Goal: Task Accomplishment & Management: Complete application form

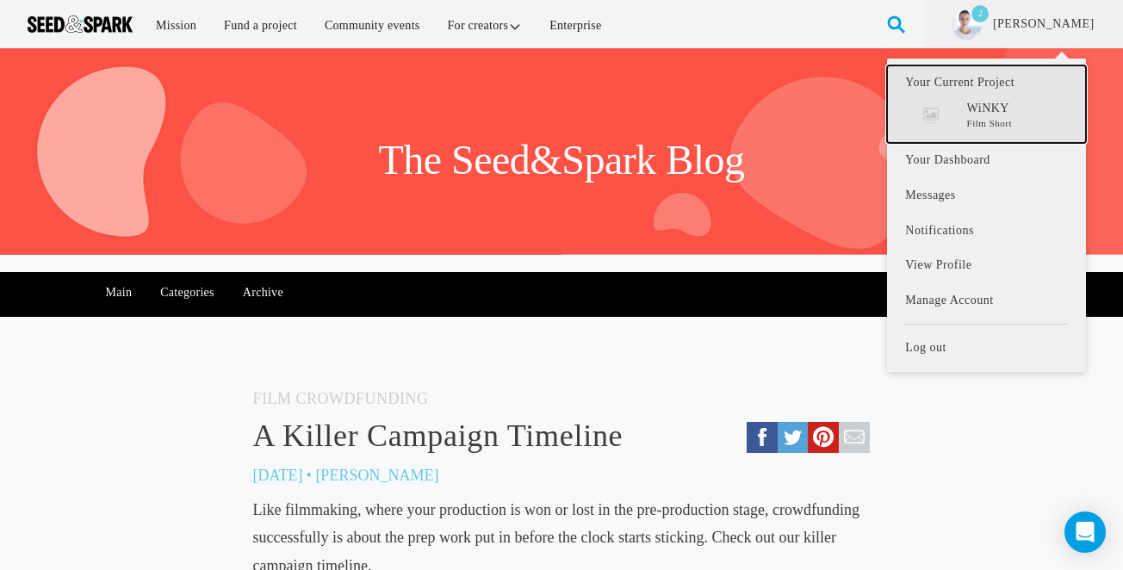
click at [1015, 113] on p "WiNKY" at bounding box center [1017, 108] width 101 height 17
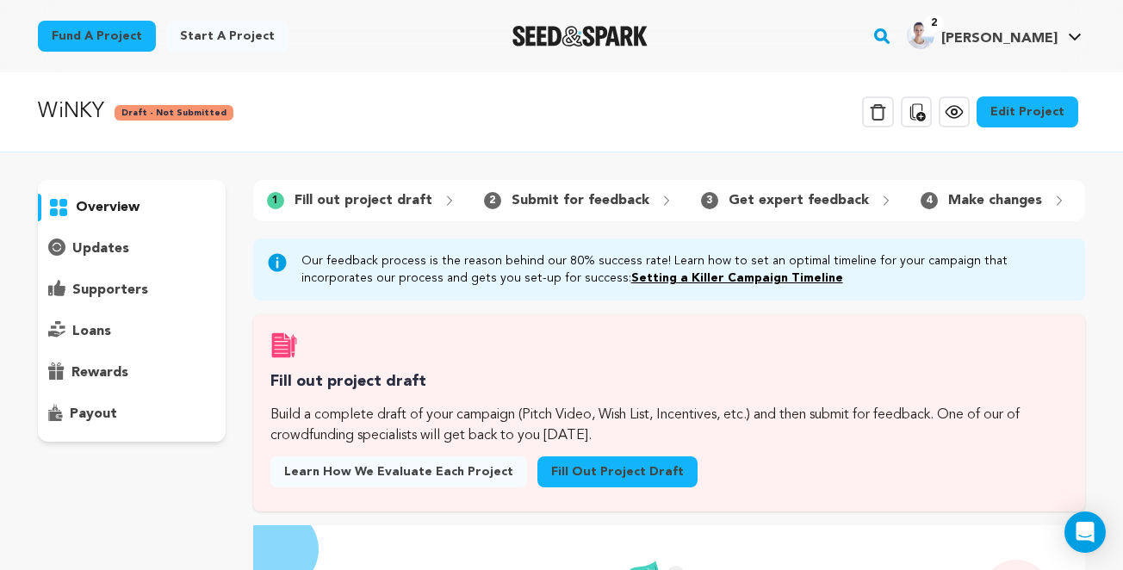
click at [613, 475] on link "Fill out project draft" at bounding box center [617, 472] width 160 height 31
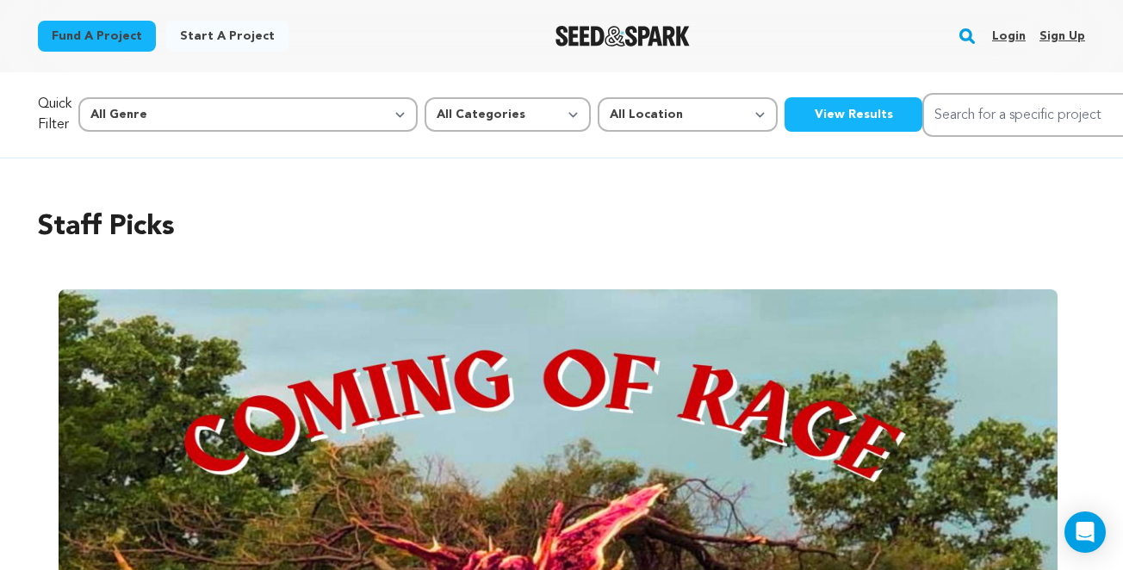
click at [1011, 31] on link "Login" at bounding box center [1009, 36] width 34 height 28
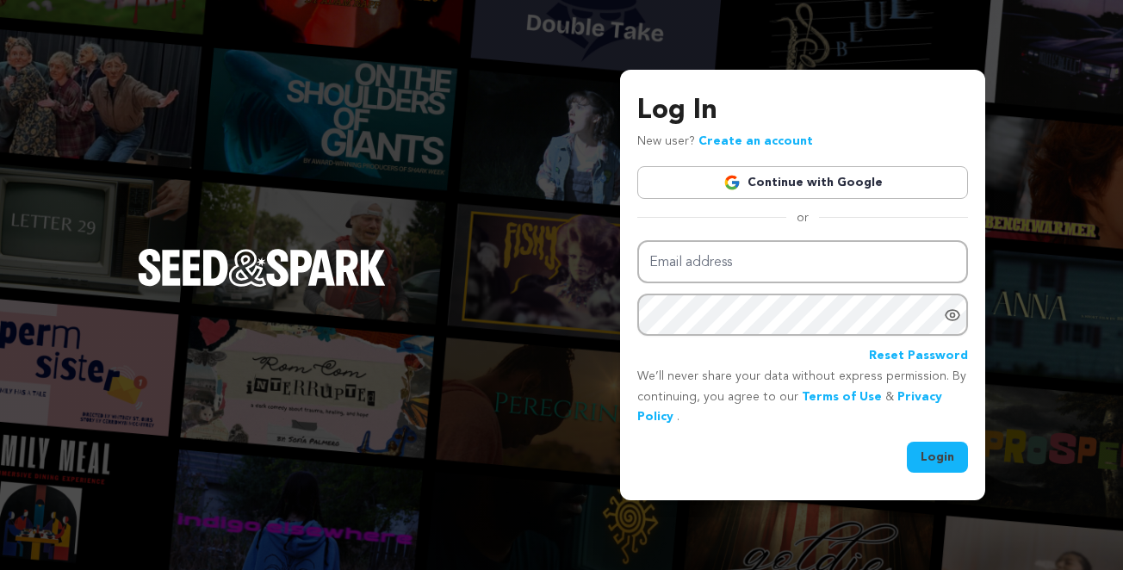
click at [843, 174] on link "Continue with Google" at bounding box center [802, 182] width 331 height 33
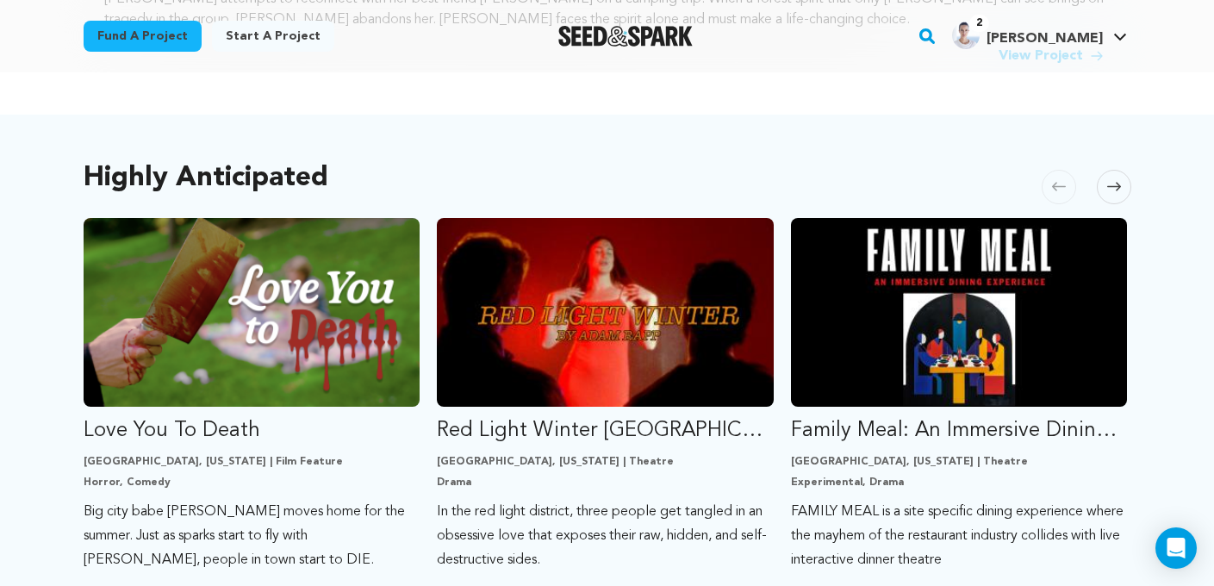
scroll to position [829, 0]
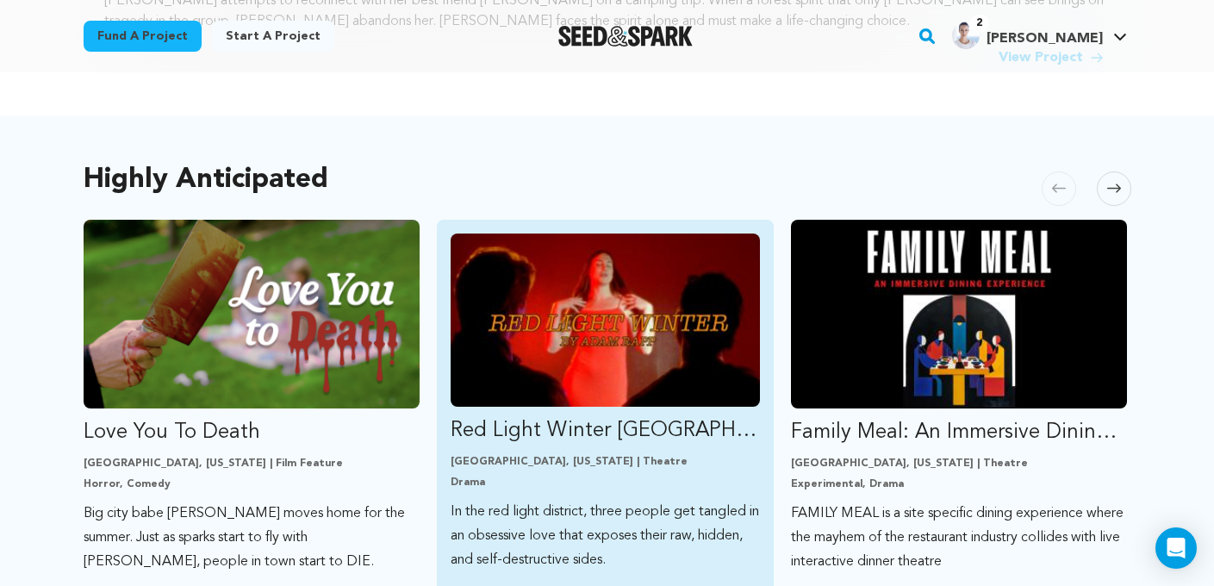
click at [510, 320] on img "Fund Red Light Winter Los Angeles" at bounding box center [604, 319] width 309 height 173
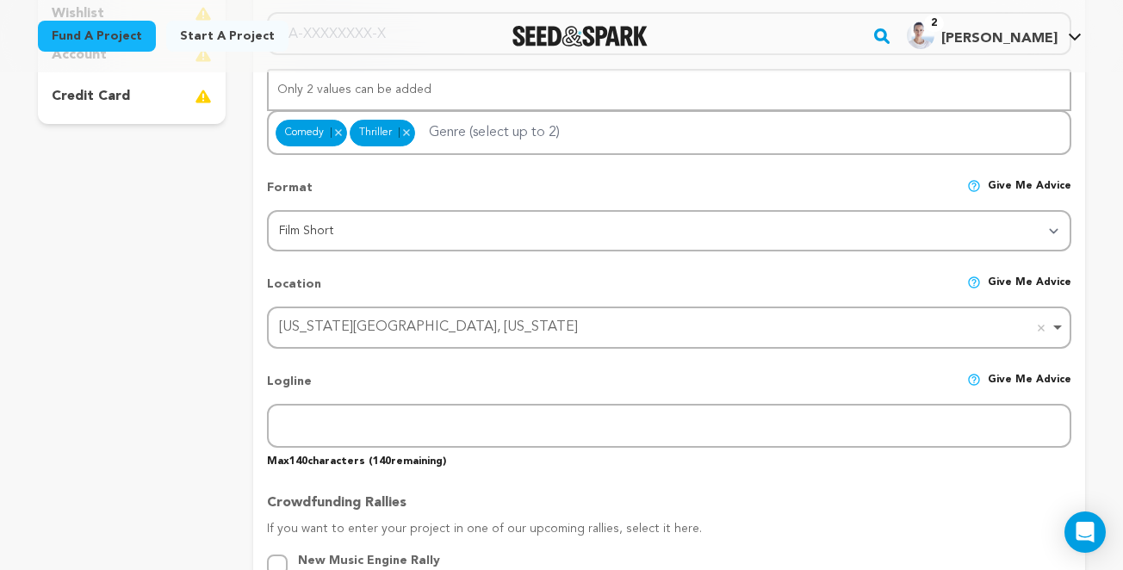
scroll to position [539, 0]
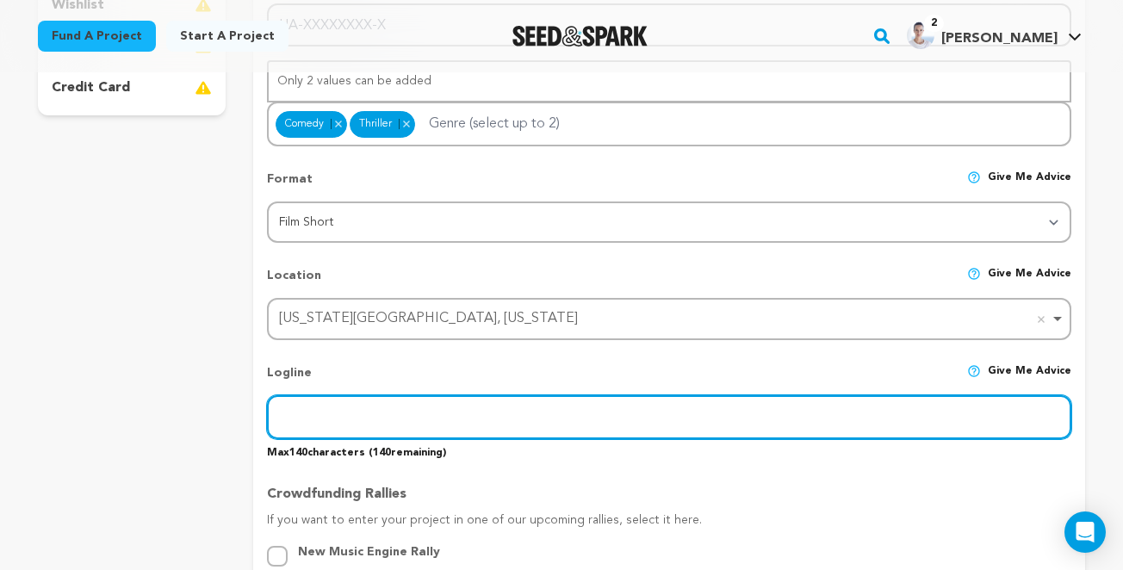
click at [405, 412] on input "text" at bounding box center [669, 417] width 804 height 44
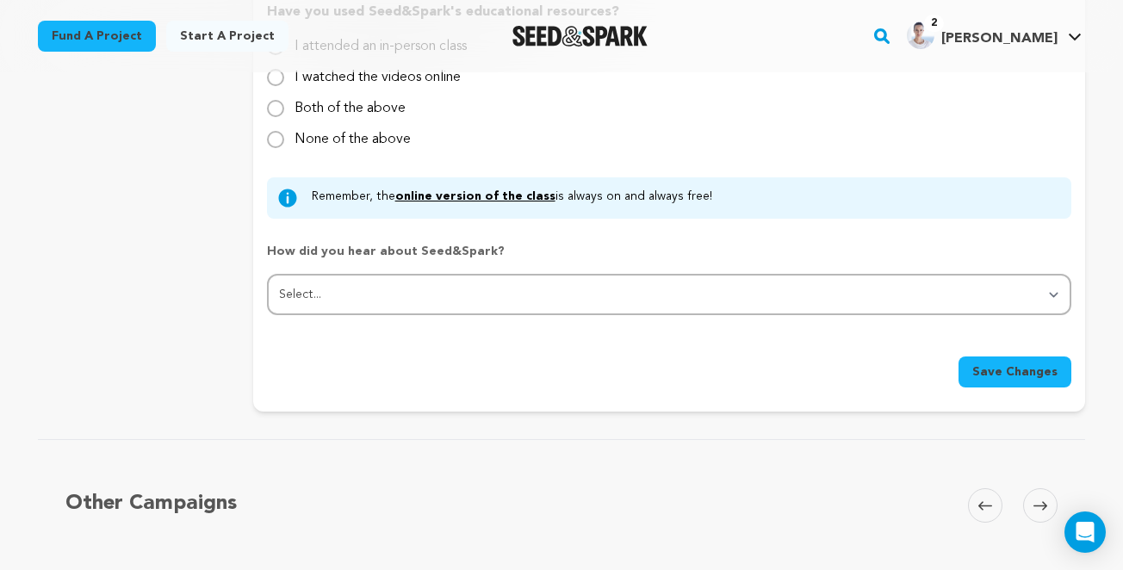
scroll to position [1810, 0]
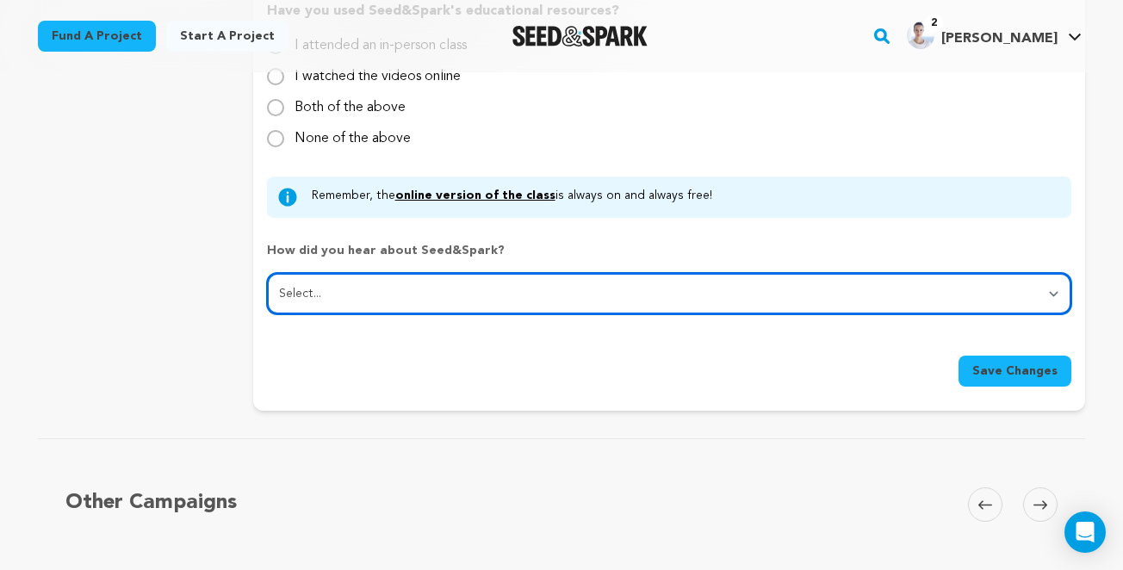
click at [582, 280] on select "Select... From a friend Social media Film festival or film organization Took an…" at bounding box center [669, 293] width 804 height 41
select select "5"
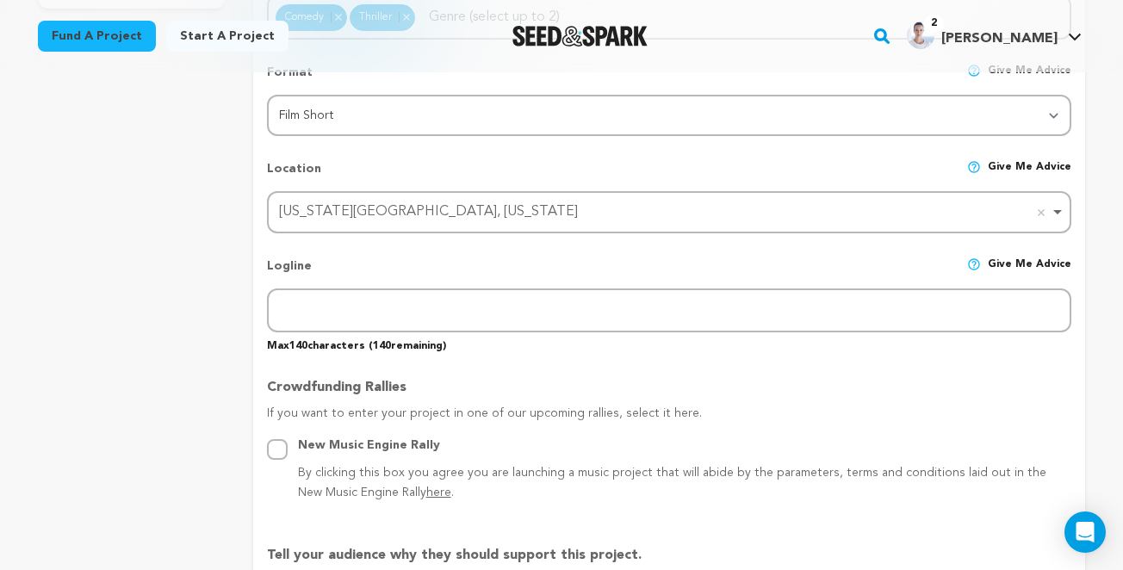
scroll to position [643, 0]
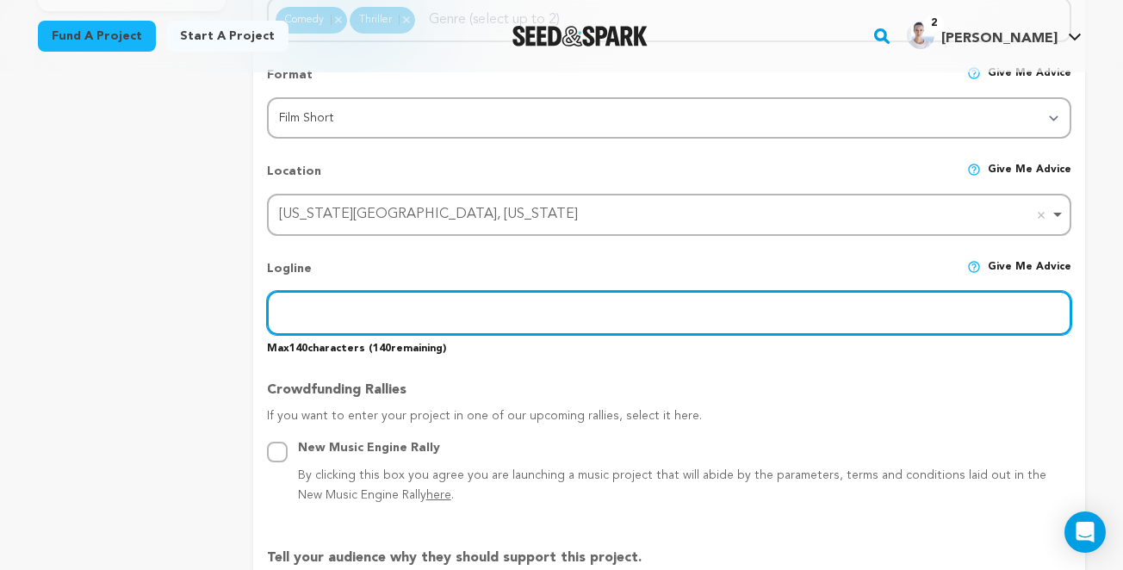
click at [339, 303] on input "text" at bounding box center [669, 313] width 804 height 44
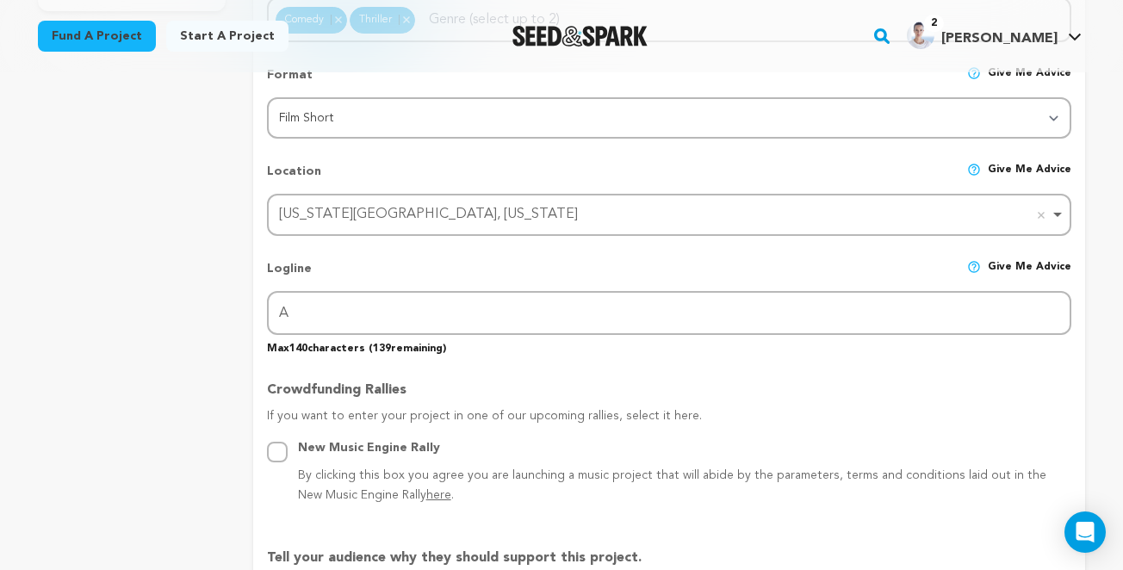
click at [523, 394] on p "Crowdfunding Rallies" at bounding box center [669, 394] width 804 height 28
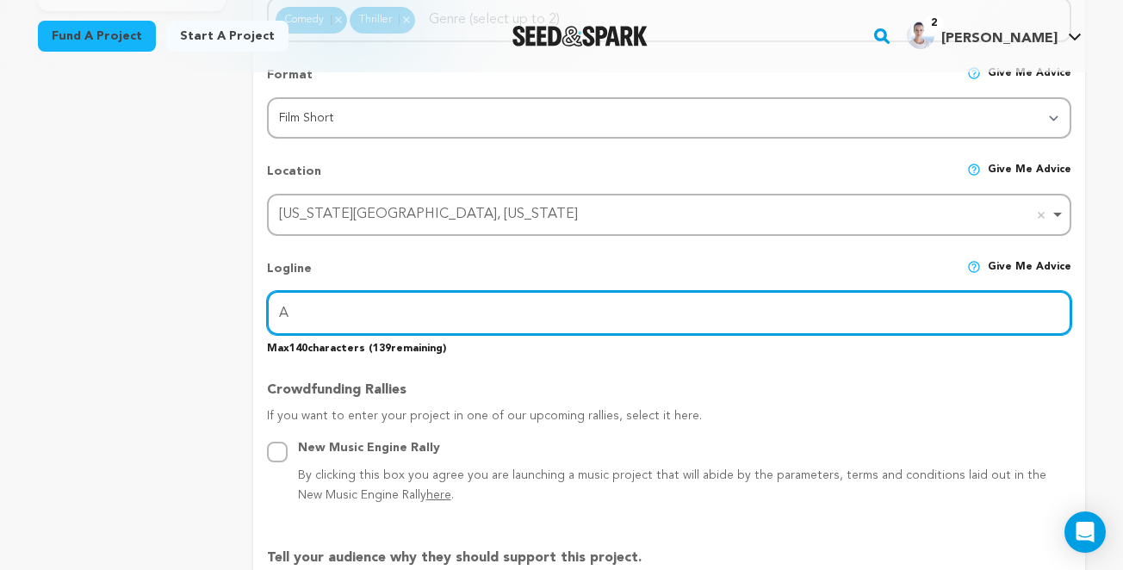
click at [301, 304] on input "A" at bounding box center [669, 313] width 804 height 44
paste input "South African woman develops a bizarre super power after she is sexually assaul…"
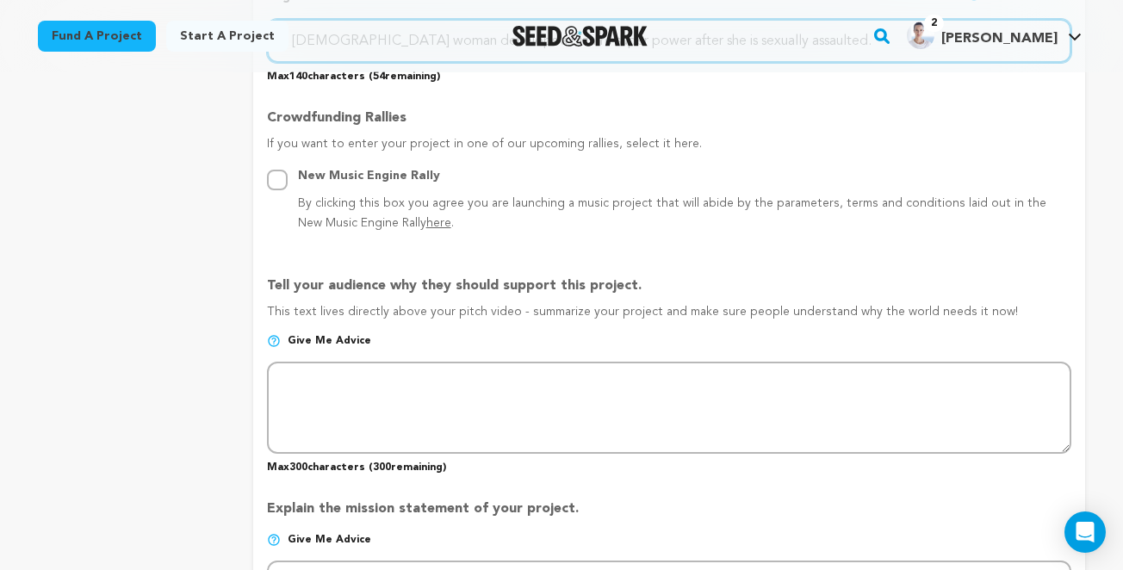
scroll to position [935, 0]
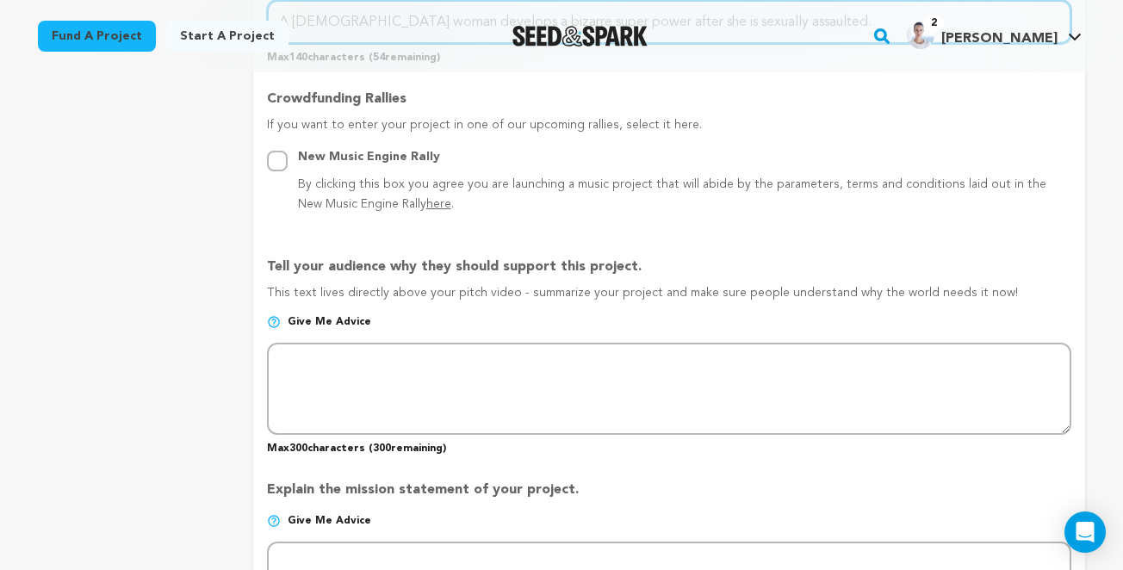
type input "A South African woman develops a bizarre super power after she is sexually assa…"
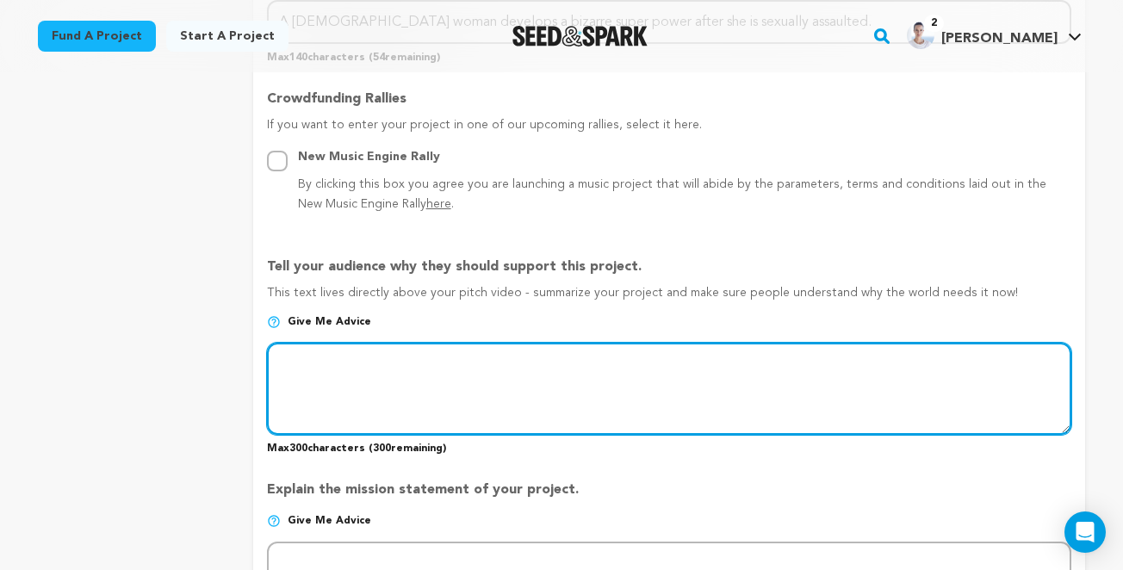
click at [488, 387] on textarea at bounding box center [669, 388] width 804 height 91
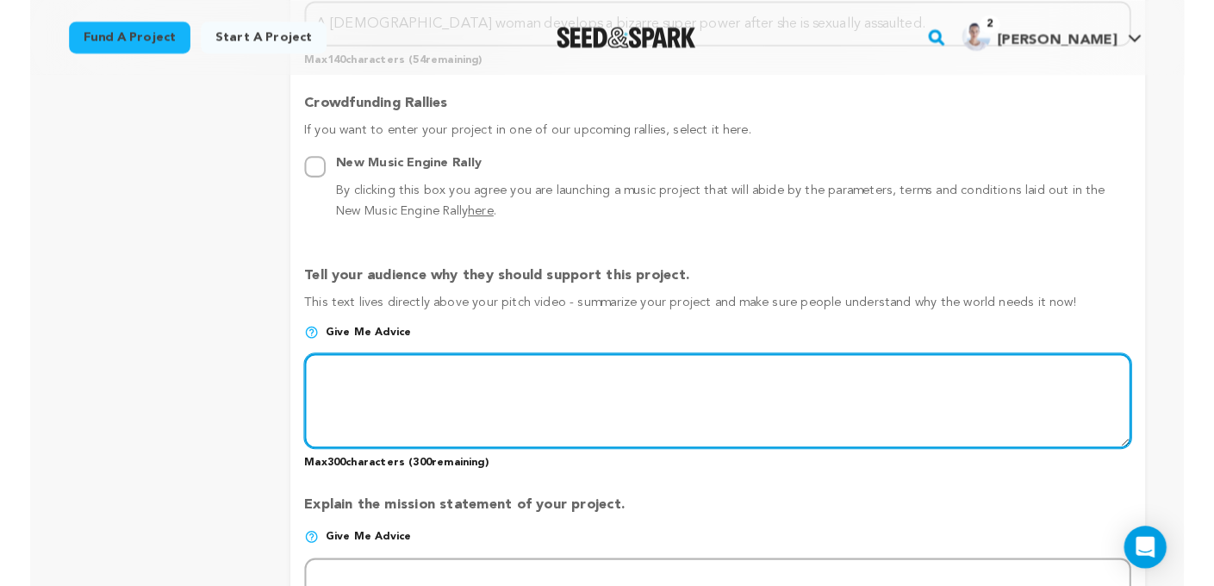
scroll to position [953, 0]
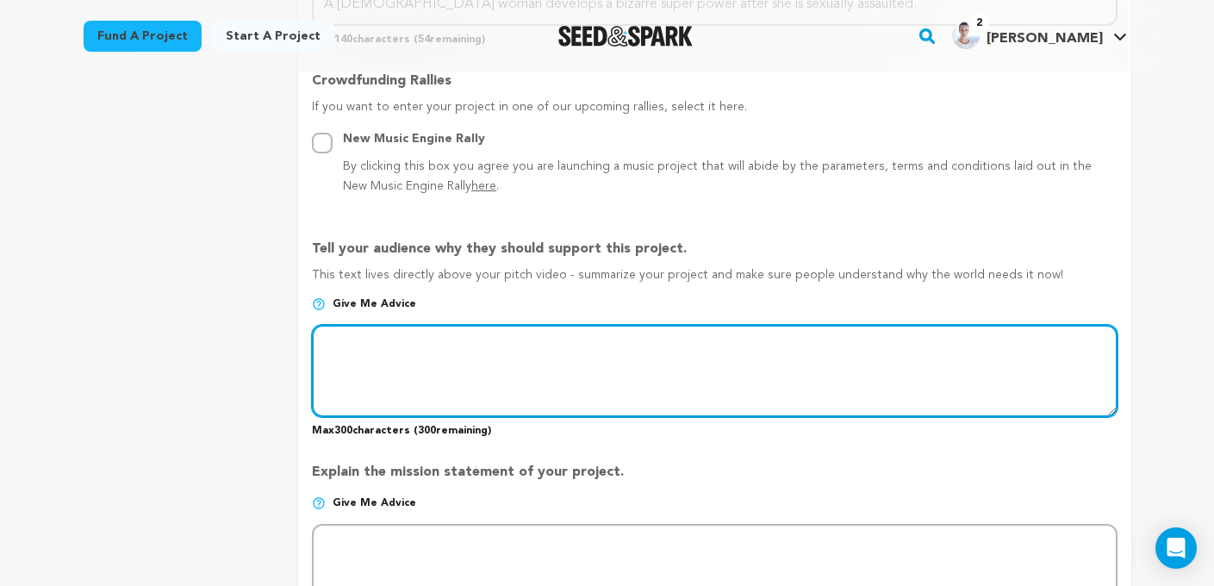
click at [475, 362] on textarea at bounding box center [714, 370] width 804 height 91
type textarea "V"
drag, startPoint x: 590, startPoint y: 345, endPoint x: 404, endPoint y: 345, distance: 186.0
click at [404, 345] on textarea at bounding box center [714, 370] width 804 height 91
type textarea "A"
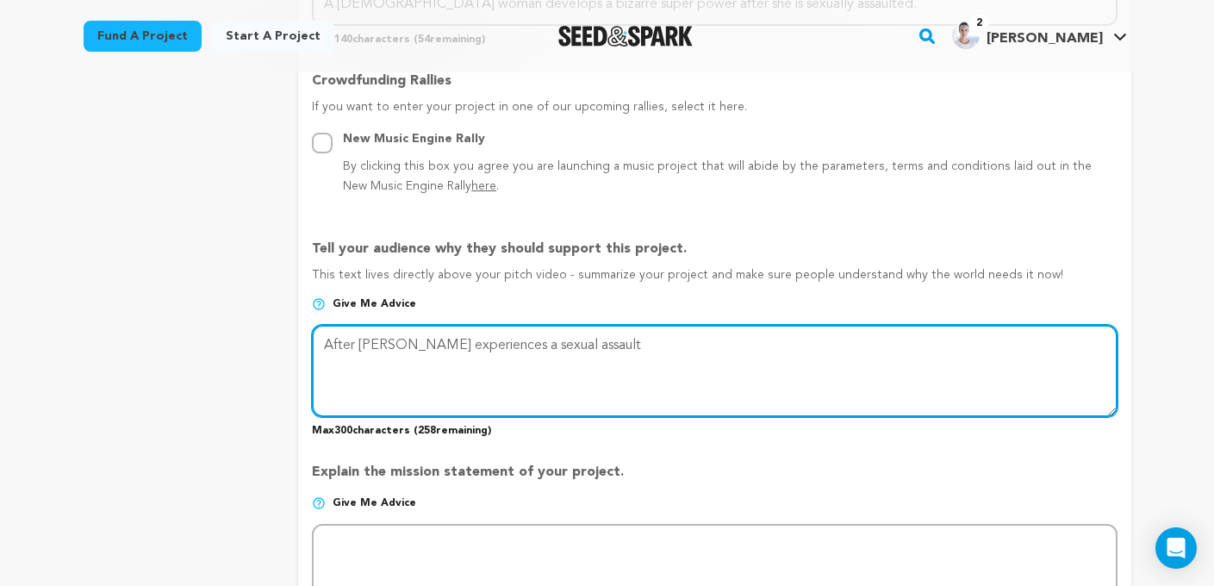
click at [480, 346] on textarea at bounding box center [714, 370] width 804 height 91
drag, startPoint x: 577, startPoint y: 341, endPoint x: 428, endPoint y: 339, distance: 149.0
click at [428, 339] on textarea at bounding box center [714, 370] width 804 height 91
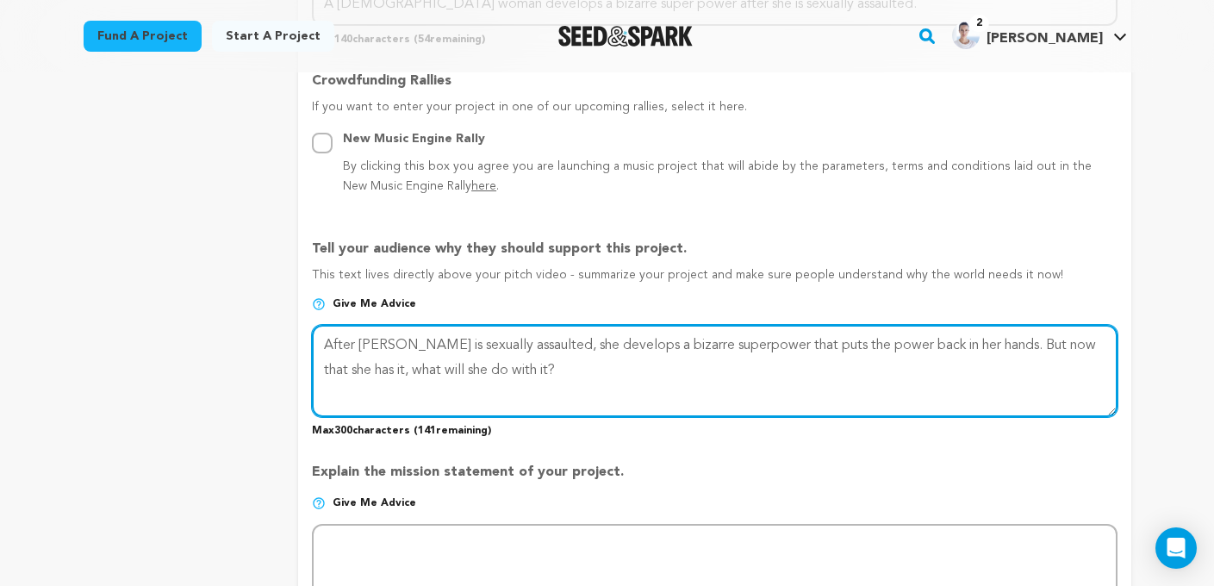
click at [523, 370] on textarea at bounding box center [714, 370] width 804 height 91
click at [394, 346] on textarea at bounding box center [714, 370] width 804 height 91
drag, startPoint x: 1009, startPoint y: 343, endPoint x: 749, endPoint y: 362, distance: 260.8
click at [749, 362] on textarea at bounding box center [714, 370] width 804 height 91
click at [891, 345] on textarea at bounding box center [714, 370] width 804 height 91
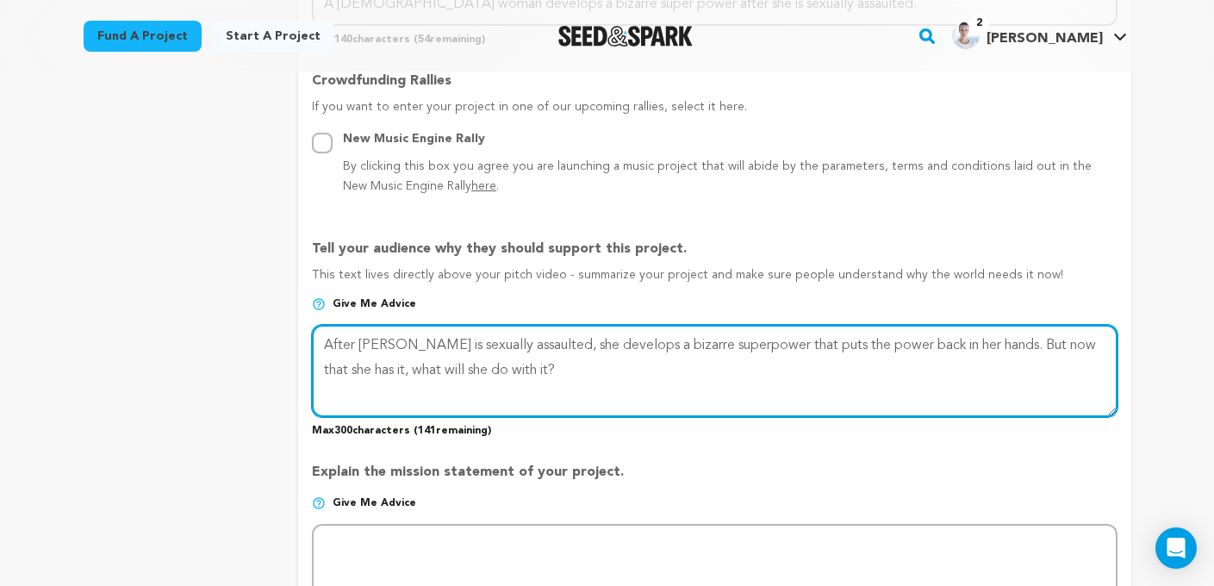
drag, startPoint x: 1008, startPoint y: 344, endPoint x: 824, endPoint y: 348, distance: 183.5
click at [824, 348] on textarea at bounding box center [714, 370] width 804 height 91
drag, startPoint x: 891, startPoint y: 345, endPoint x: 807, endPoint y: 345, distance: 84.4
click at [807, 345] on textarea at bounding box center [714, 370] width 804 height 91
click at [485, 355] on textarea at bounding box center [714, 370] width 804 height 91
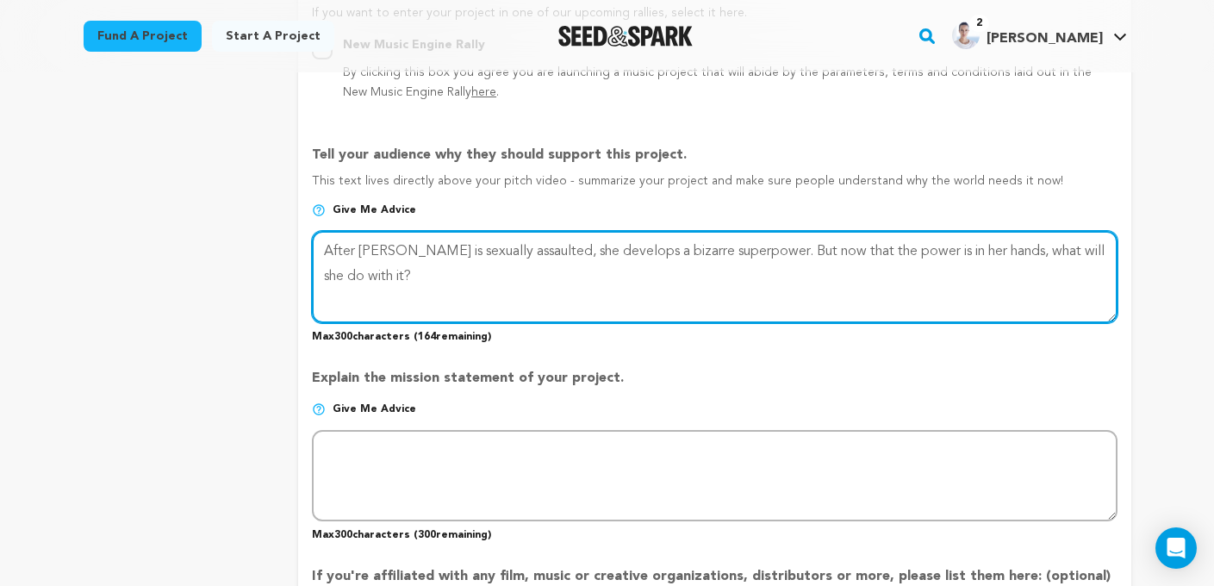
scroll to position [1048, 0]
type textarea "After Violet is sexually assaulted, she develops a bizarre superpower. But now …"
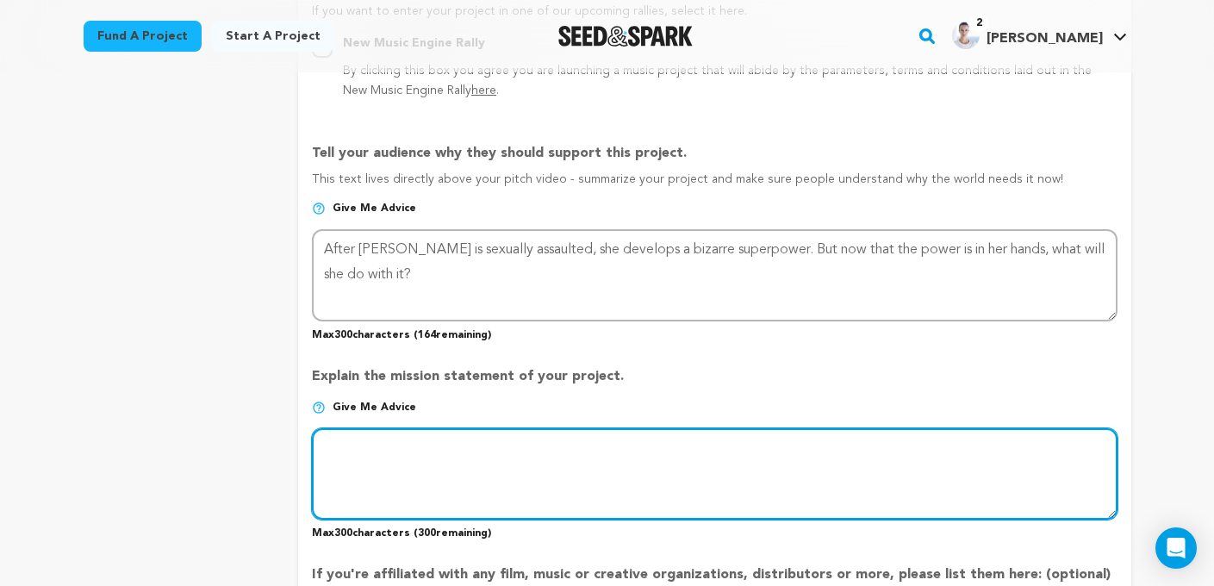
click at [480, 457] on textarea at bounding box center [714, 473] width 804 height 91
type textarea "T"
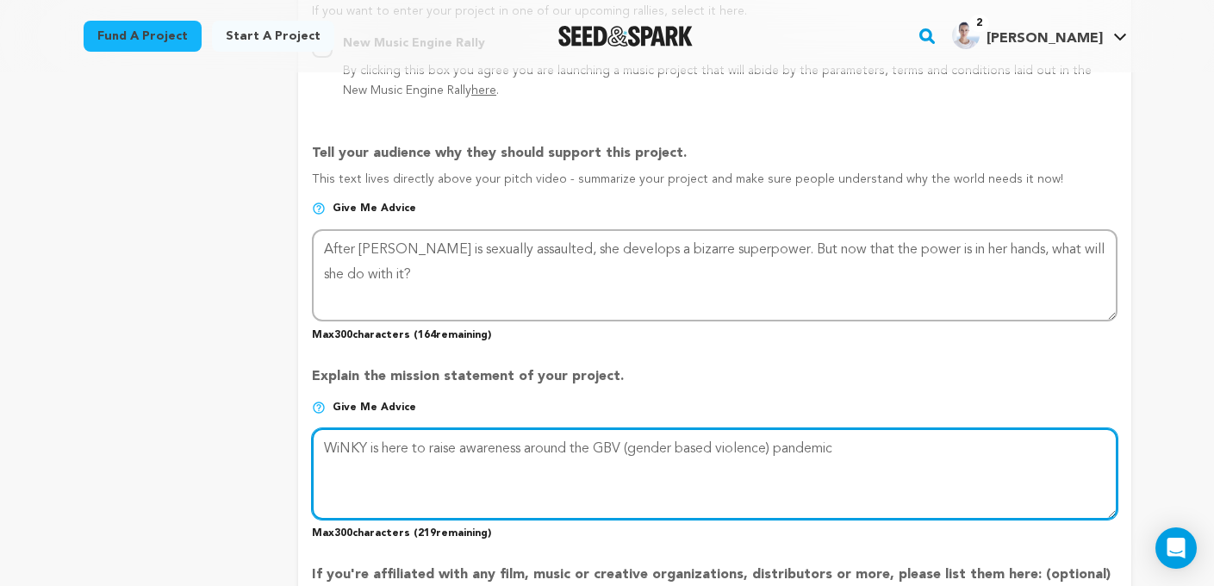
click at [598, 443] on textarea at bounding box center [714, 473] width 804 height 91
click at [760, 450] on textarea at bounding box center [714, 473] width 804 height 91
click at [990, 448] on textarea at bounding box center [714, 473] width 804 height 91
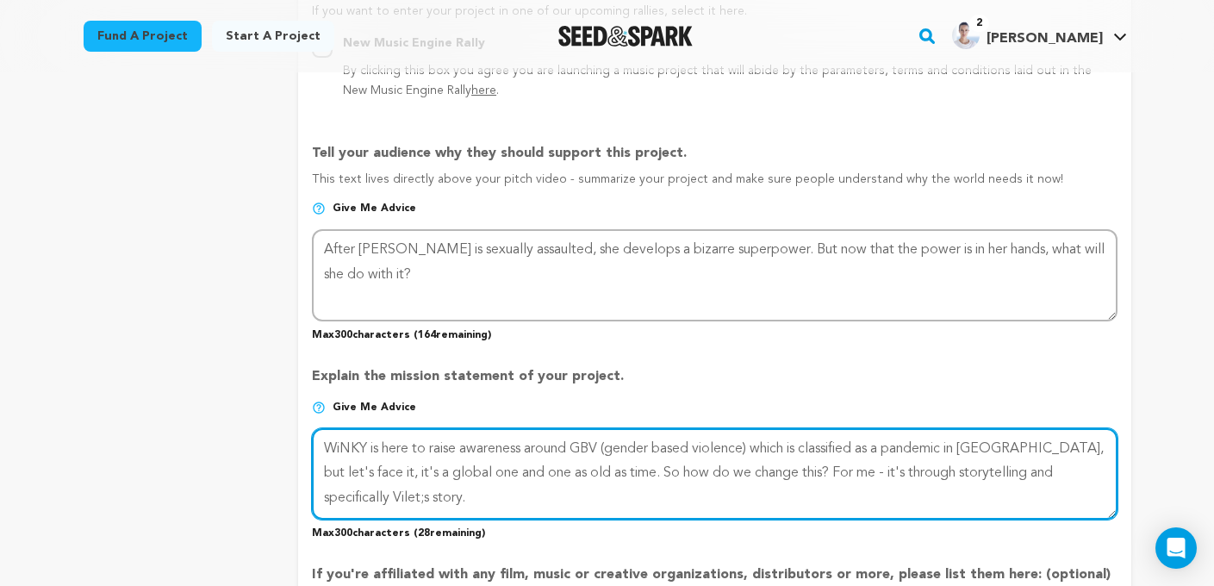
click at [401, 498] on textarea at bounding box center [714, 473] width 804 height 91
click at [434, 494] on textarea at bounding box center [714, 473] width 804 height 91
click at [388, 496] on textarea at bounding box center [714, 473] width 804 height 91
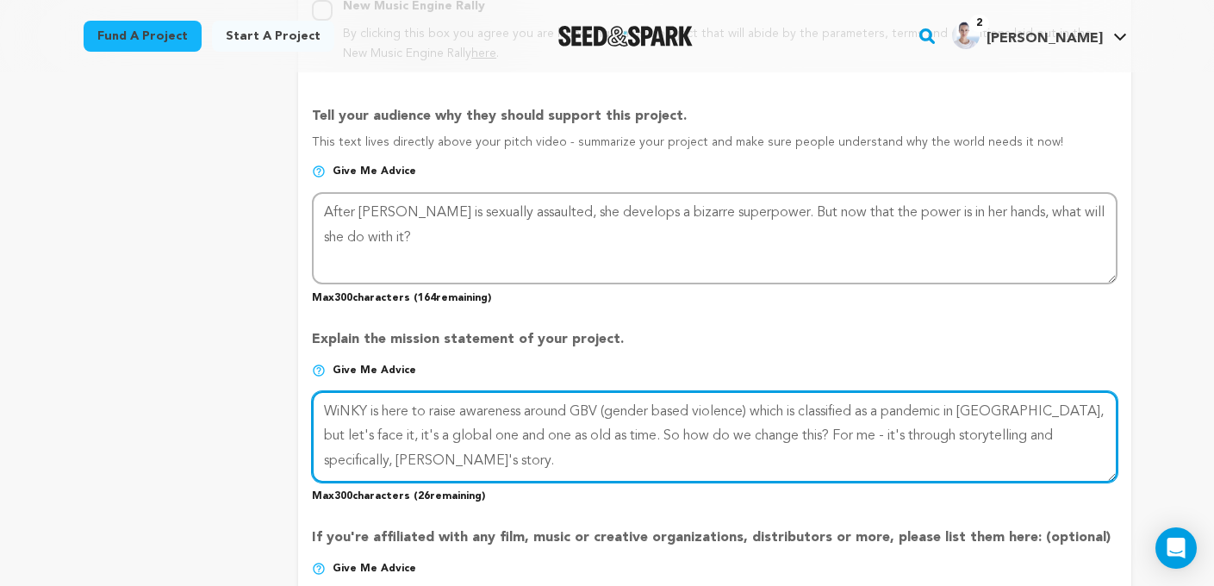
scroll to position [1105, 0]
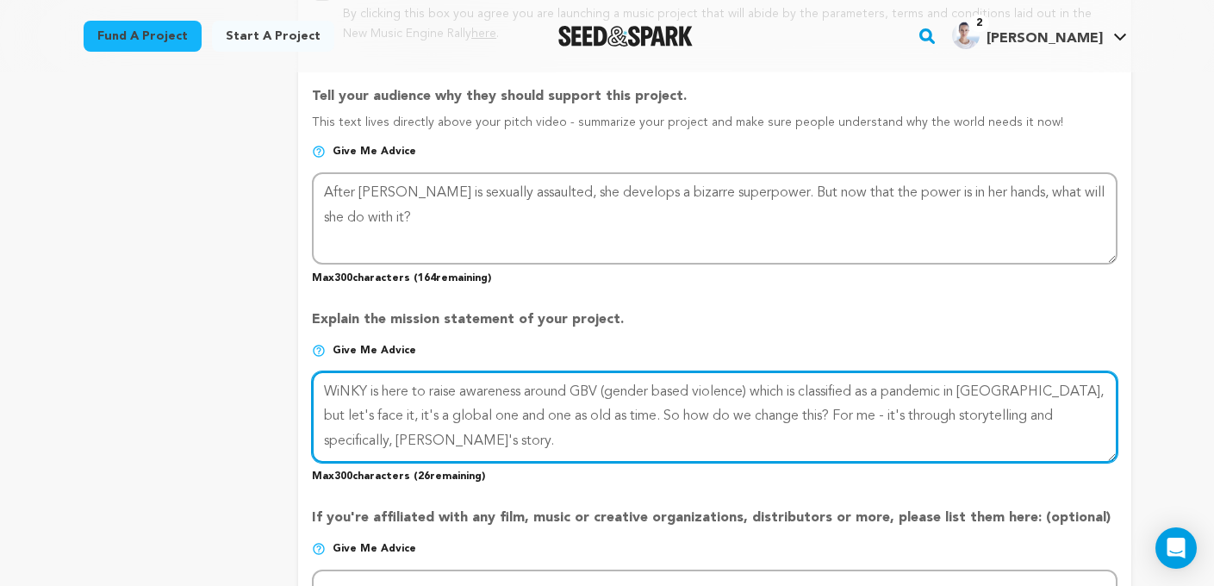
click at [412, 388] on textarea at bounding box center [714, 416] width 804 height 91
click at [1084, 388] on textarea at bounding box center [714, 416] width 804 height 91
click at [519, 437] on textarea at bounding box center [714, 416] width 804 height 91
click at [494, 415] on textarea at bounding box center [714, 416] width 804 height 91
click at [548, 413] on textarea at bounding box center [714, 416] width 804 height 91
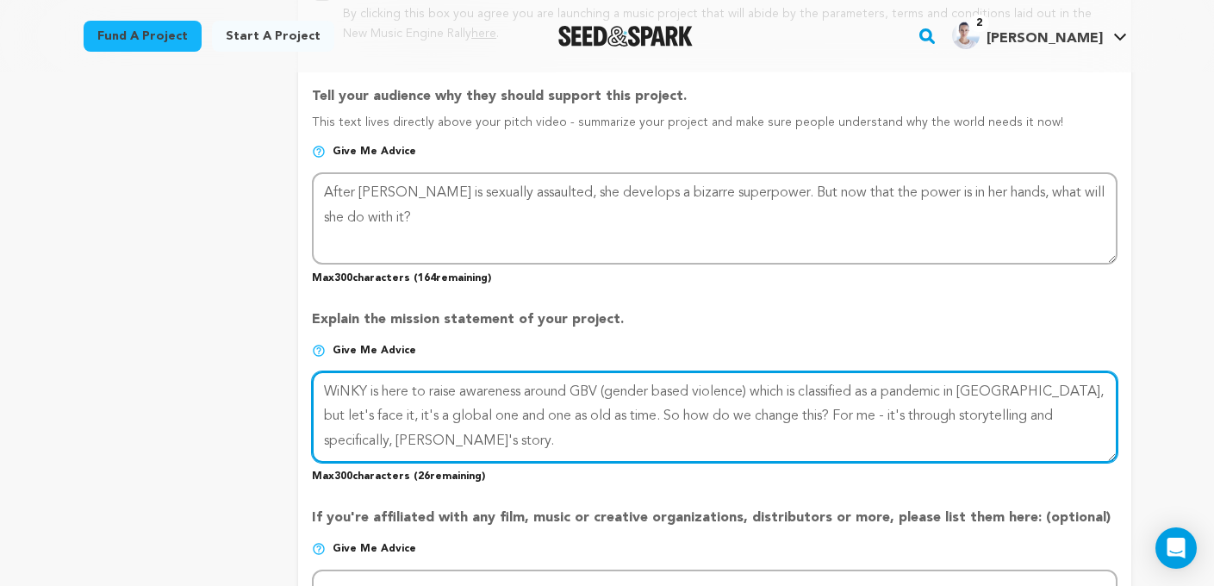
click at [495, 413] on textarea at bounding box center [714, 416] width 804 height 91
click at [549, 413] on textarea at bounding box center [714, 416] width 804 height 91
drag, startPoint x: 621, startPoint y: 413, endPoint x: 547, endPoint y: 413, distance: 74.1
click at [547, 413] on textarea at bounding box center [714, 416] width 804 height 91
click at [684, 413] on textarea at bounding box center [714, 416] width 804 height 91
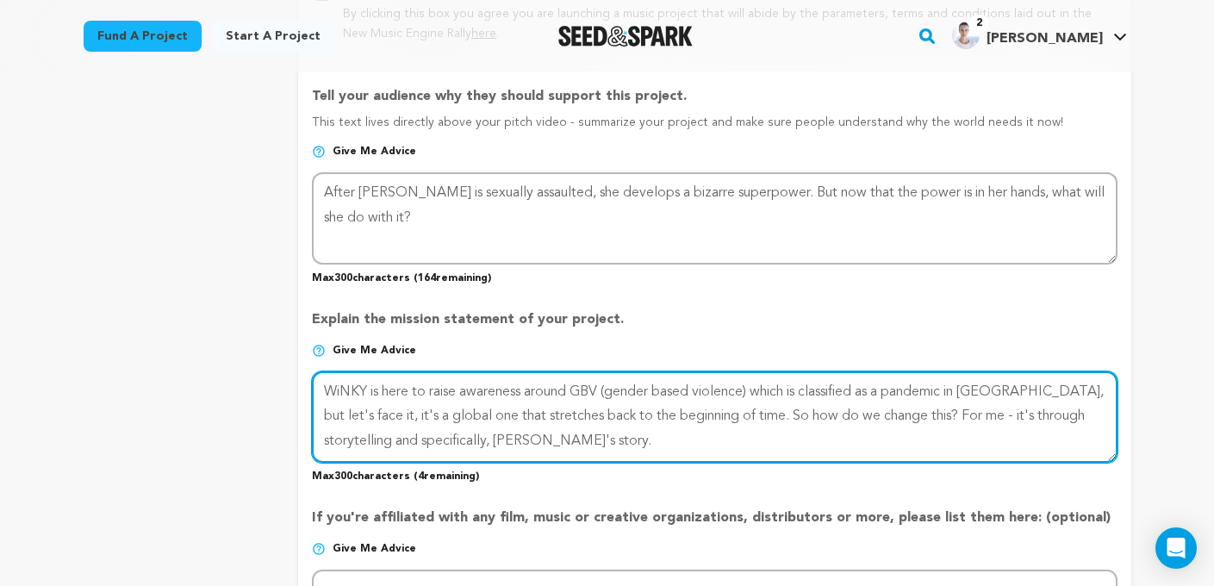
click at [687, 433] on textarea at bounding box center [714, 416] width 804 height 91
click at [792, 417] on textarea at bounding box center [714, 416] width 804 height 91
click at [792, 436] on textarea at bounding box center [714, 416] width 804 height 91
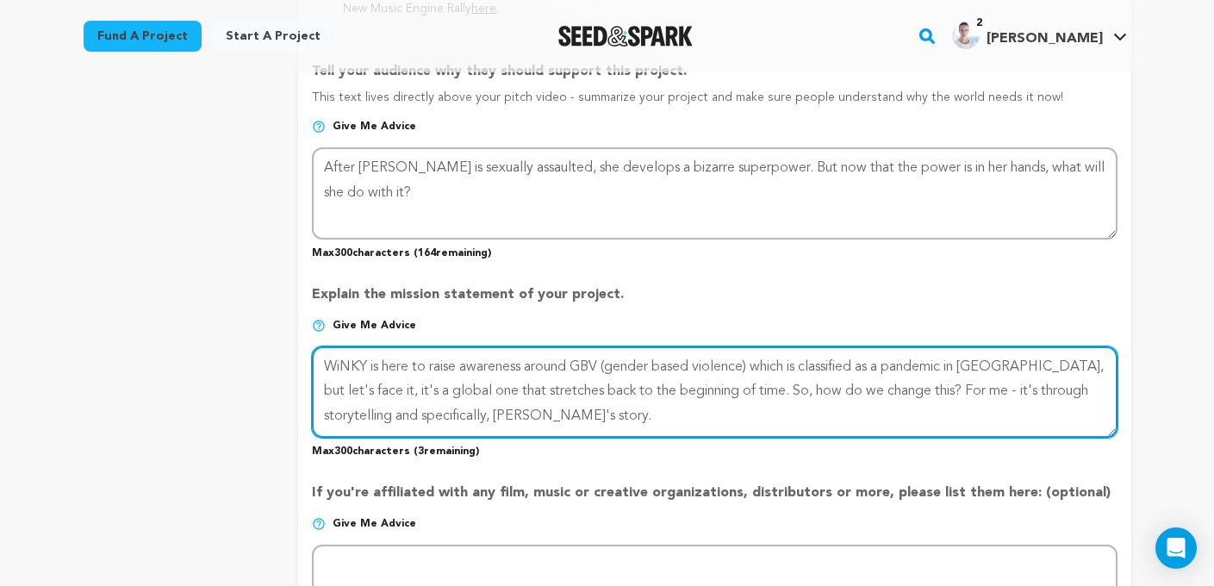
drag, startPoint x: 539, startPoint y: 415, endPoint x: 496, endPoint y: 415, distance: 43.1
click at [496, 415] on textarea at bounding box center [714, 391] width 804 height 91
click at [595, 416] on textarea at bounding box center [714, 391] width 804 height 91
click at [419, 413] on textarea at bounding box center [714, 391] width 804 height 91
click at [490, 418] on textarea at bounding box center [714, 391] width 804 height 91
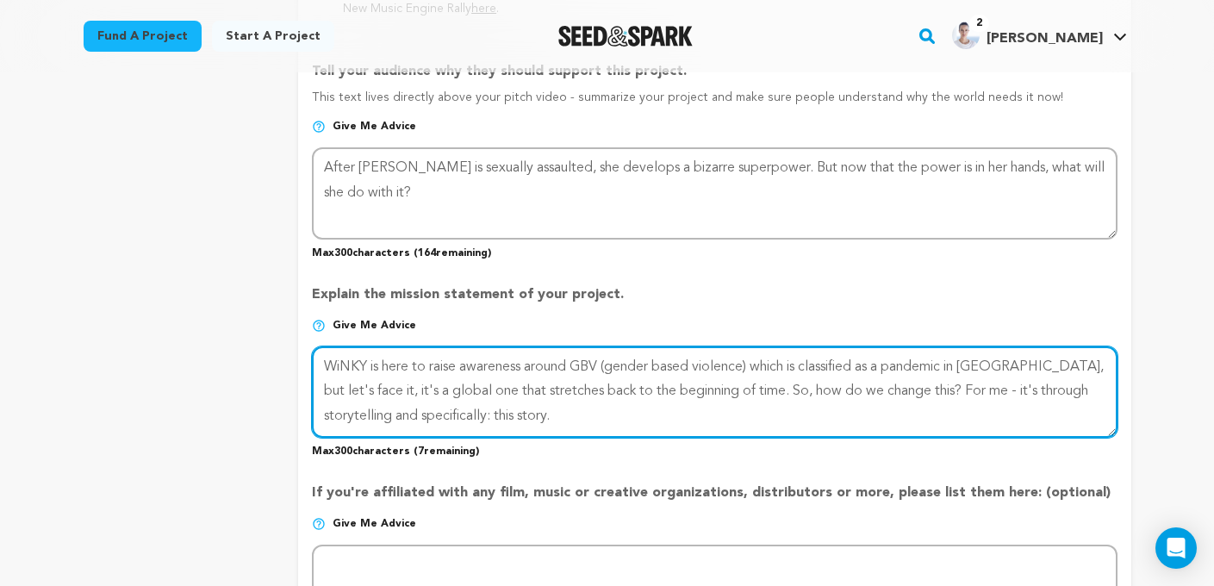
click at [598, 414] on textarea at bounding box center [714, 391] width 804 height 91
click at [574, 363] on textarea at bounding box center [714, 391] width 804 height 91
click at [654, 363] on textarea at bounding box center [714, 391] width 804 height 91
click at [694, 426] on textarea at bounding box center [714, 391] width 804 height 91
click at [1065, 363] on textarea at bounding box center [714, 391] width 804 height 91
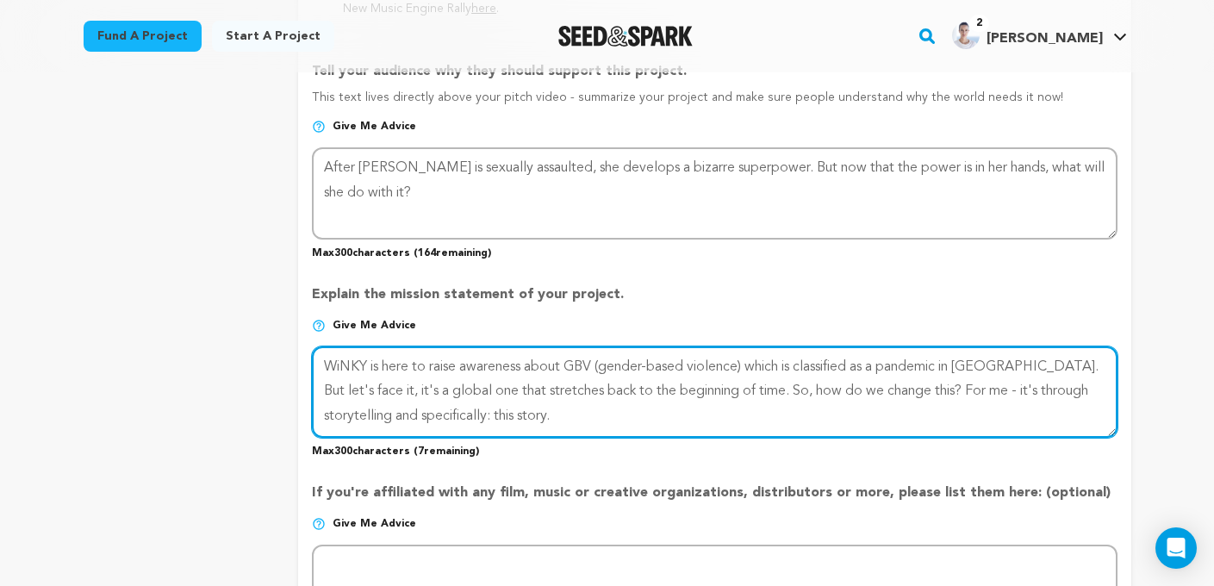
click at [660, 424] on textarea at bounding box center [714, 391] width 804 height 91
click at [494, 390] on textarea at bounding box center [714, 391] width 804 height 91
click at [494, 416] on textarea at bounding box center [714, 391] width 804 height 91
click at [604, 410] on textarea at bounding box center [714, 391] width 804 height 91
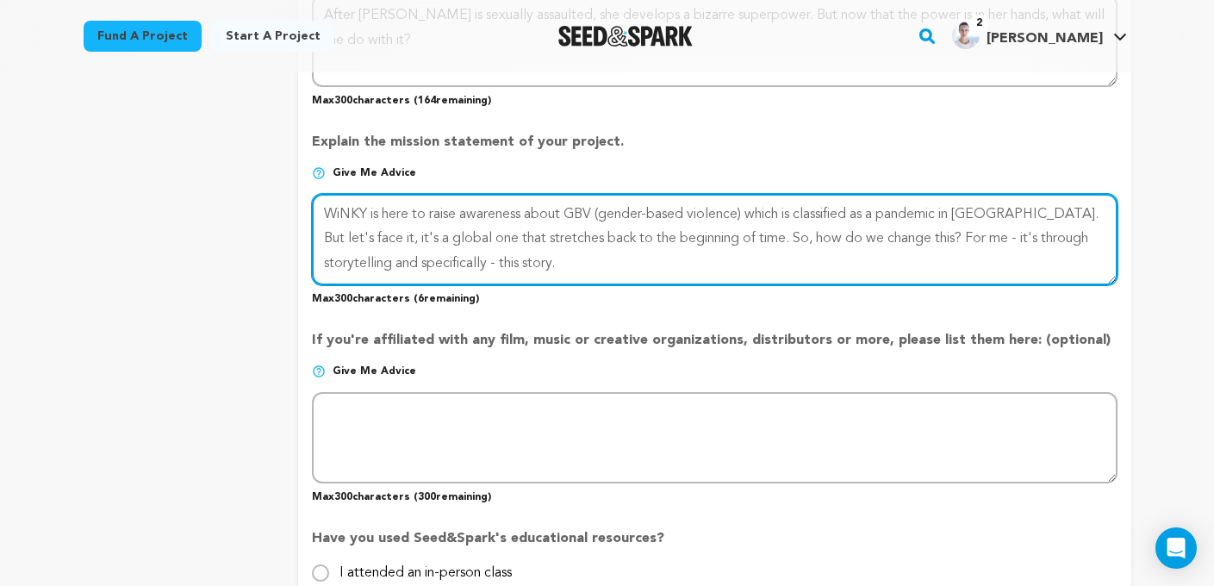
scroll to position [1283, 0]
type textarea "WiNKY is here to raise awareness about GBV (gender-based violence) which is cla…"
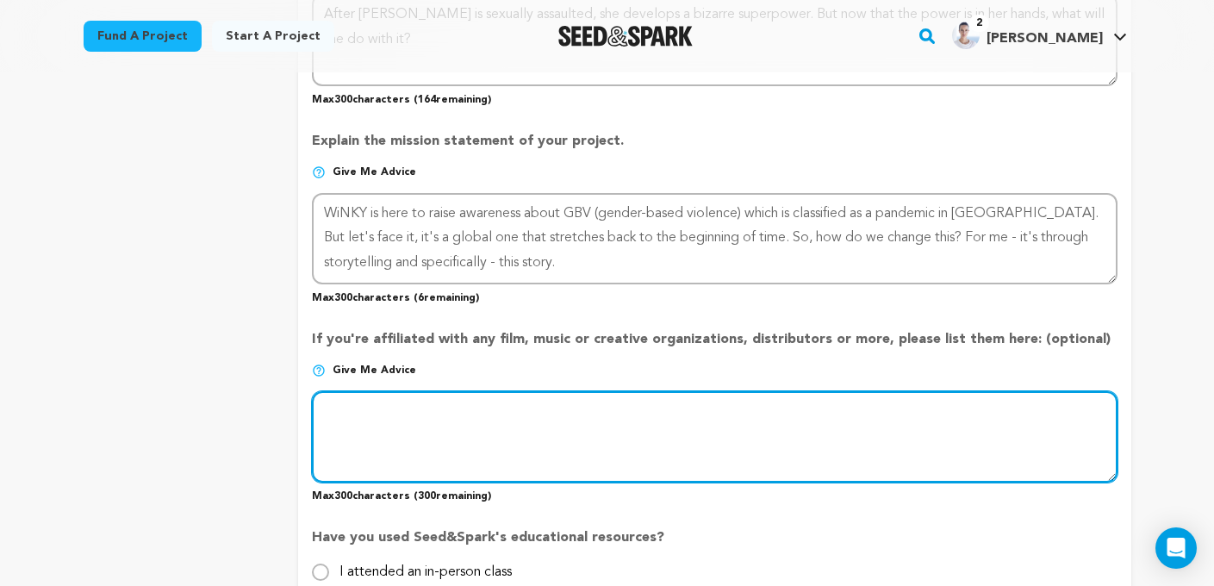
click at [580, 417] on textarea at bounding box center [714, 436] width 804 height 91
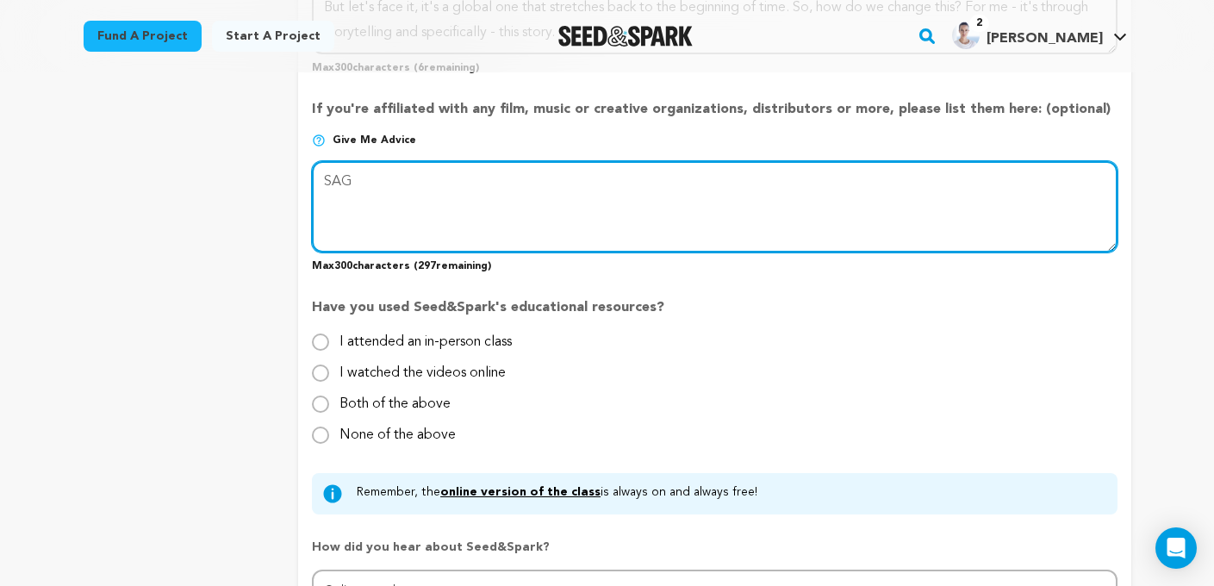
scroll to position [1514, 0]
type textarea "SAG"
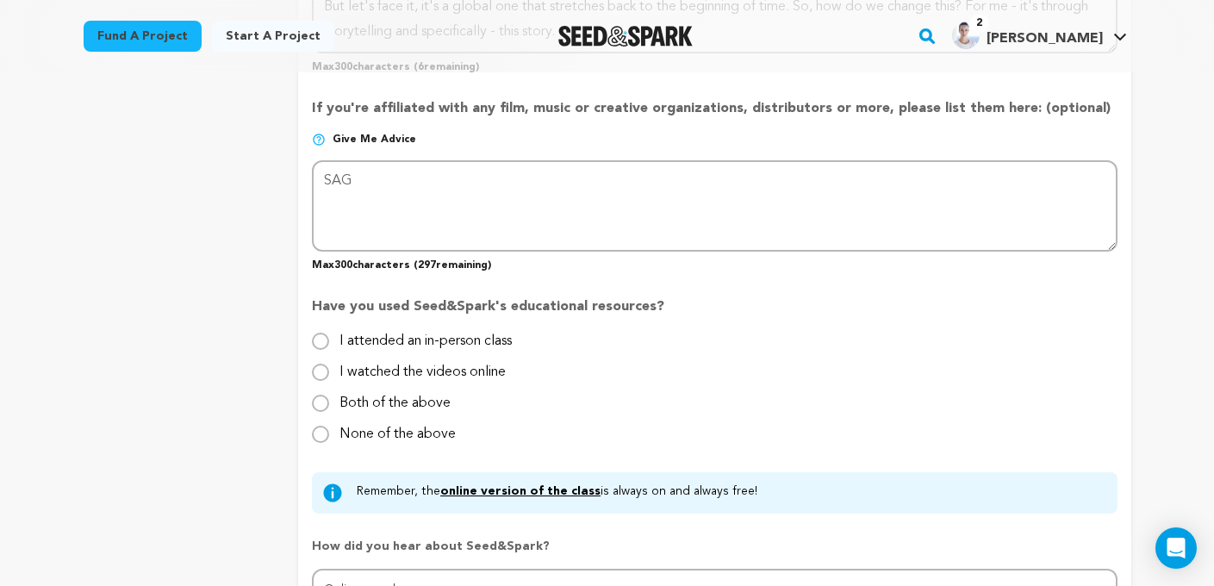
click at [382, 369] on label "I watched the videos online" at bounding box center [422, 365] width 166 height 28
click at [329, 369] on input "I watched the videos online" at bounding box center [320, 371] width 17 height 17
radio input "true"
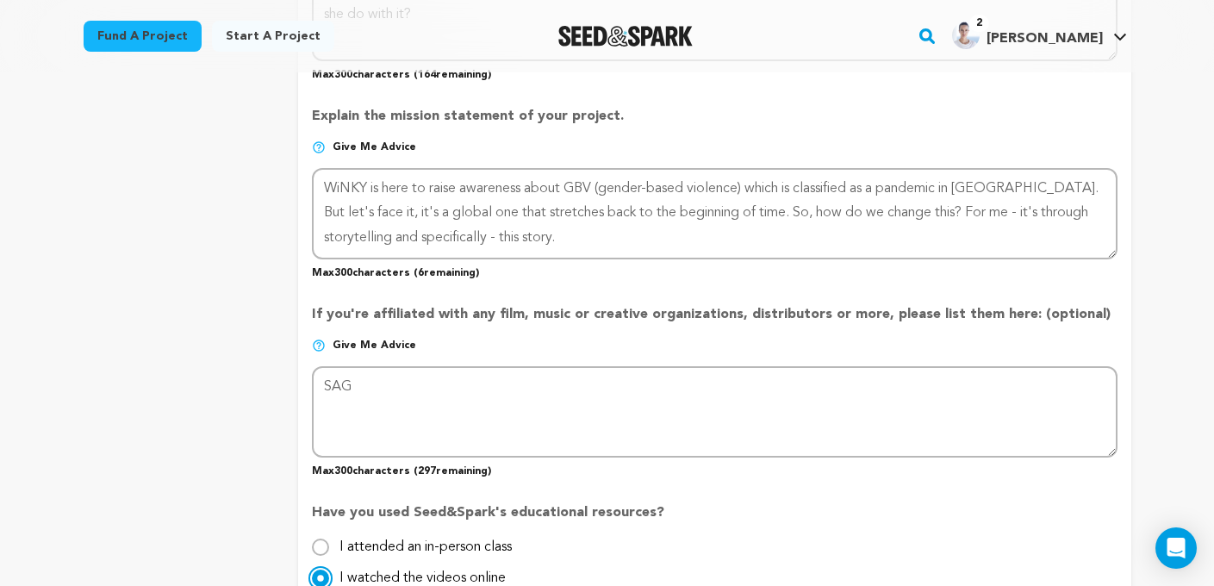
scroll to position [1283, 0]
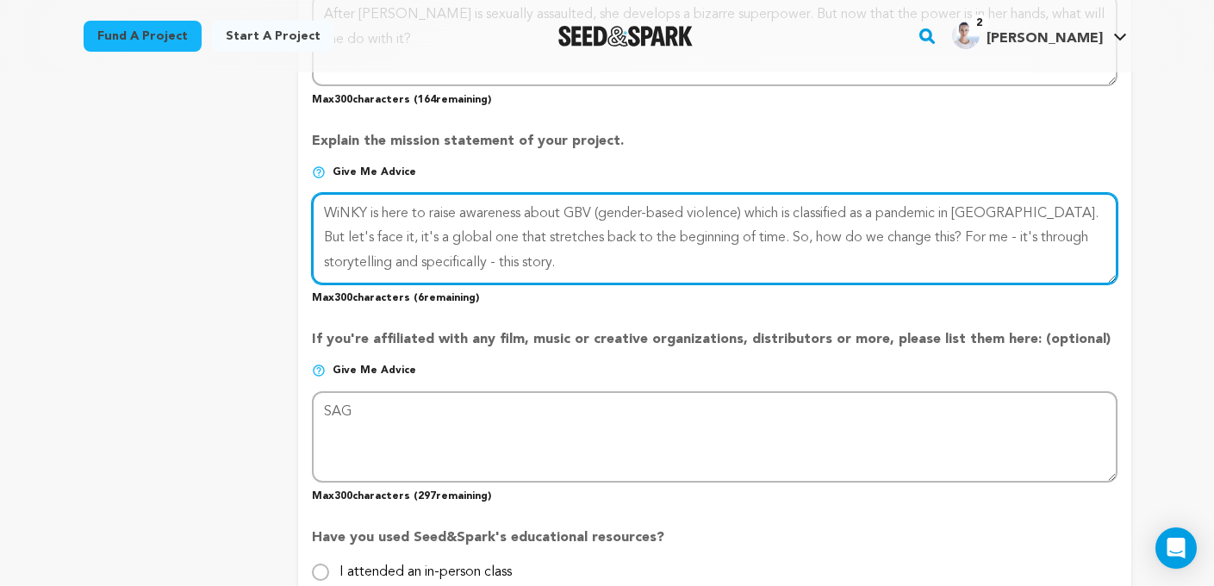
click at [428, 208] on textarea at bounding box center [714, 238] width 804 height 91
click at [611, 258] on textarea at bounding box center [714, 238] width 804 height 91
click at [426, 213] on textarea at bounding box center [714, 238] width 804 height 91
click at [580, 257] on textarea at bounding box center [714, 238] width 804 height 91
click at [568, 209] on textarea at bounding box center [714, 238] width 804 height 91
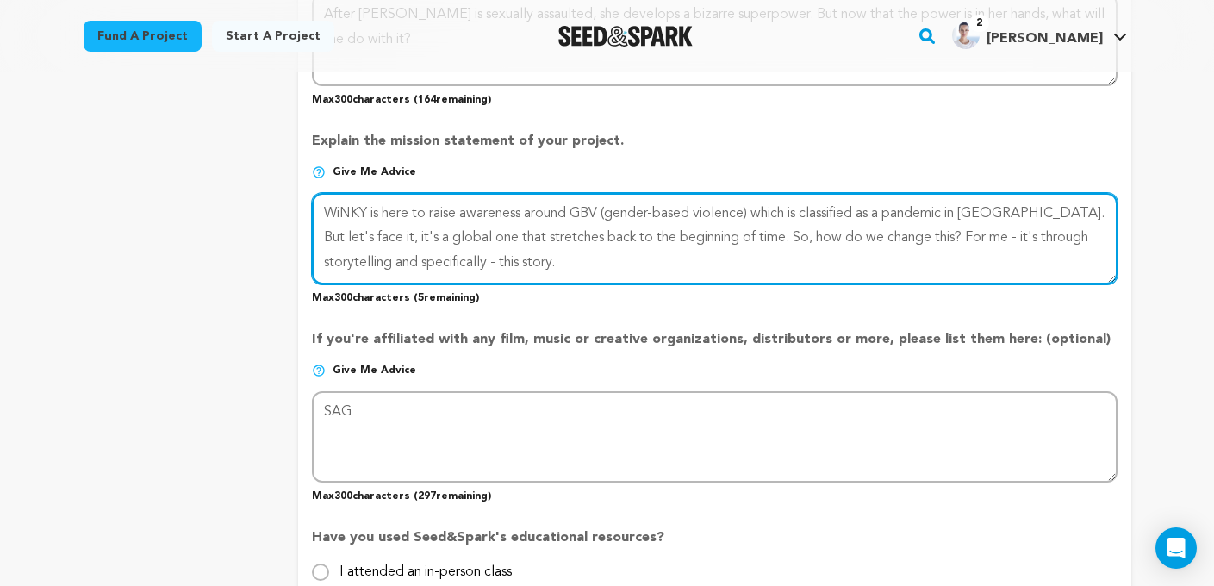
click at [687, 269] on textarea at bounding box center [714, 238] width 804 height 91
click at [1070, 209] on textarea at bounding box center [714, 238] width 804 height 91
click at [615, 261] on textarea at bounding box center [714, 238] width 804 height 91
click at [494, 233] on textarea at bounding box center [714, 238] width 804 height 91
click at [612, 255] on textarea at bounding box center [714, 238] width 804 height 91
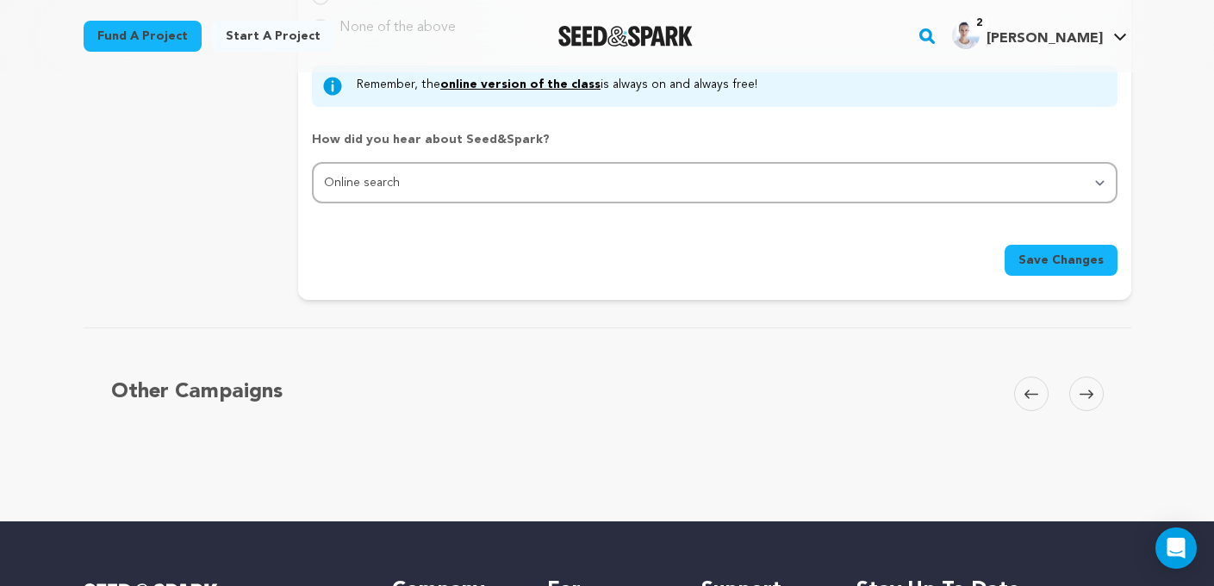
scroll to position [1926, 0]
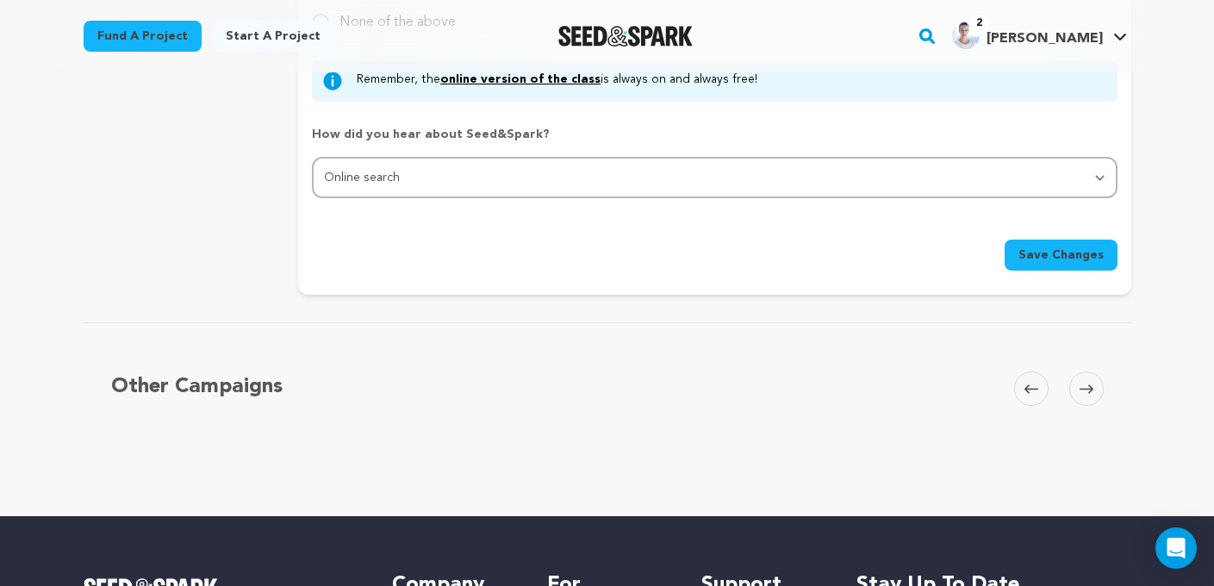
type textarea "WiNKY is here to raise awareness around GBV (gender-based violence) which is cl…"
click at [1021, 250] on button "Save Changes" at bounding box center [1060, 254] width 113 height 31
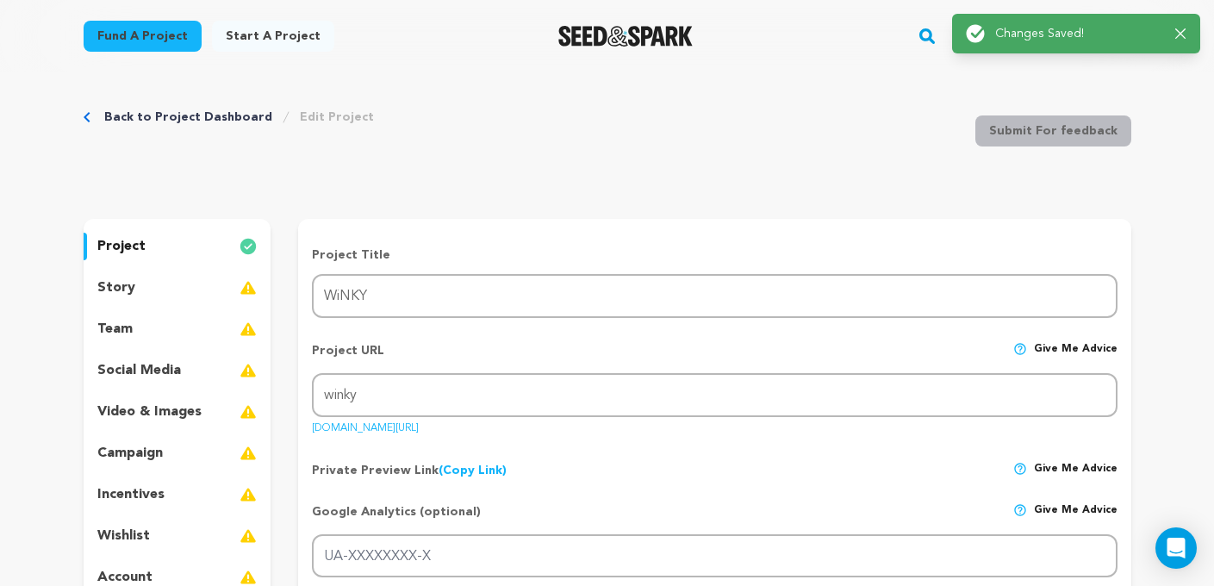
scroll to position [0, 0]
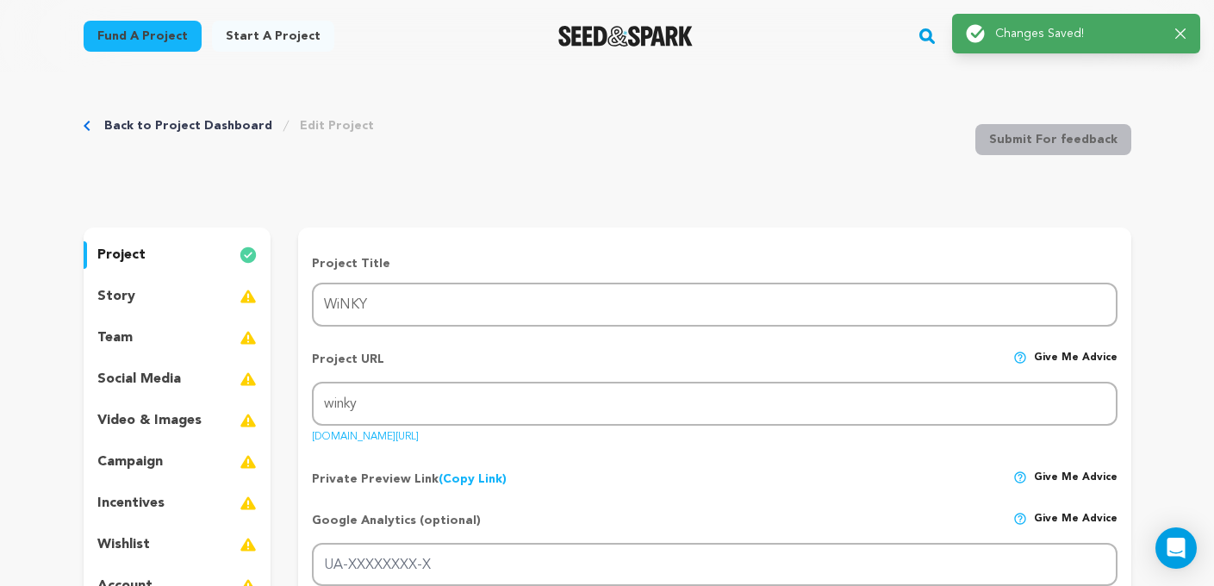
click at [167, 299] on div "story" at bounding box center [178, 297] width 188 height 28
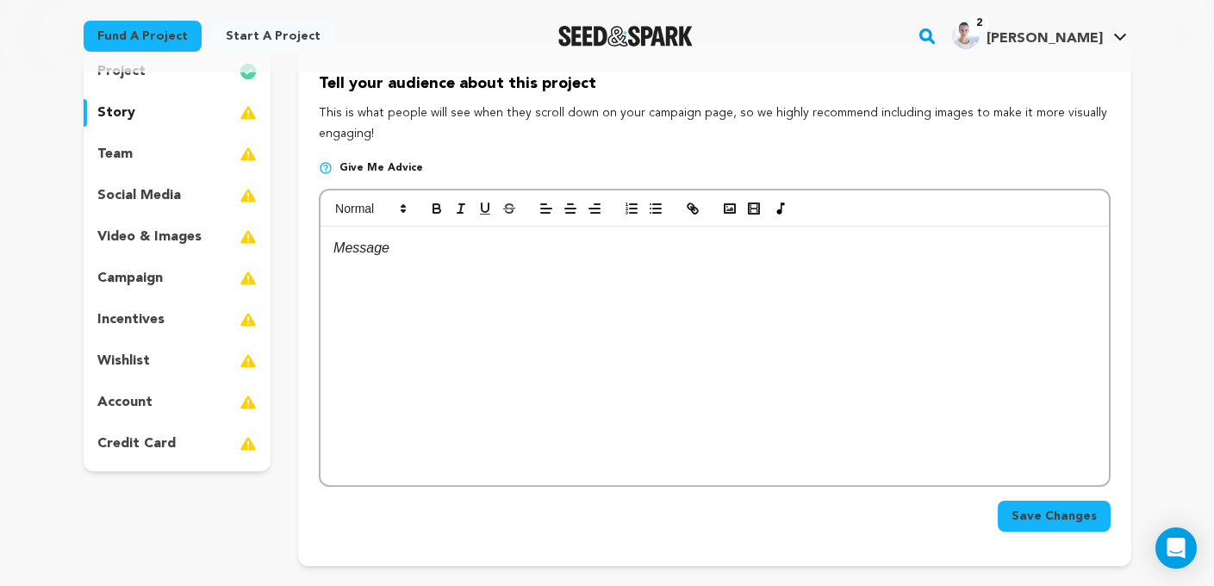
scroll to position [190, 0]
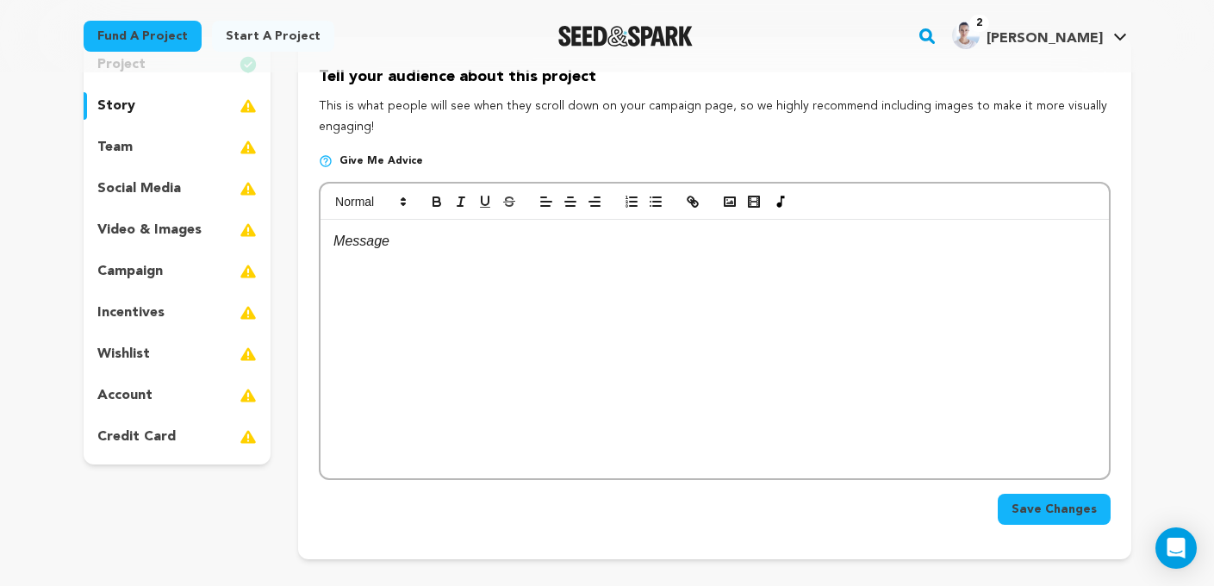
click at [469, 333] on div at bounding box center [713, 349] width 787 height 258
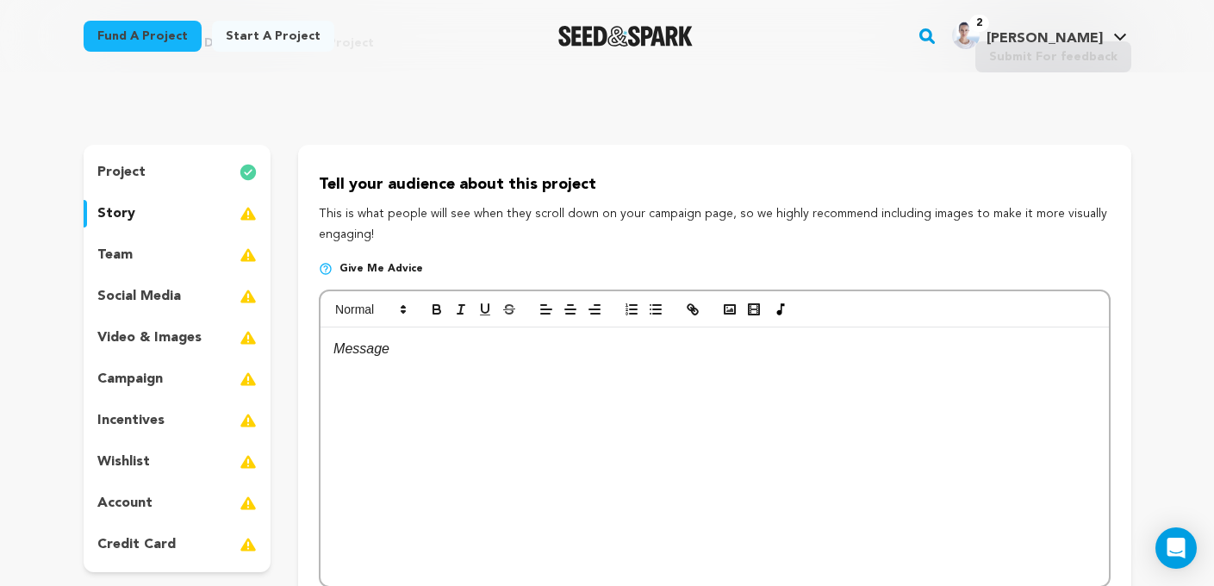
scroll to position [81, 0]
click at [482, 376] on div at bounding box center [713, 458] width 787 height 258
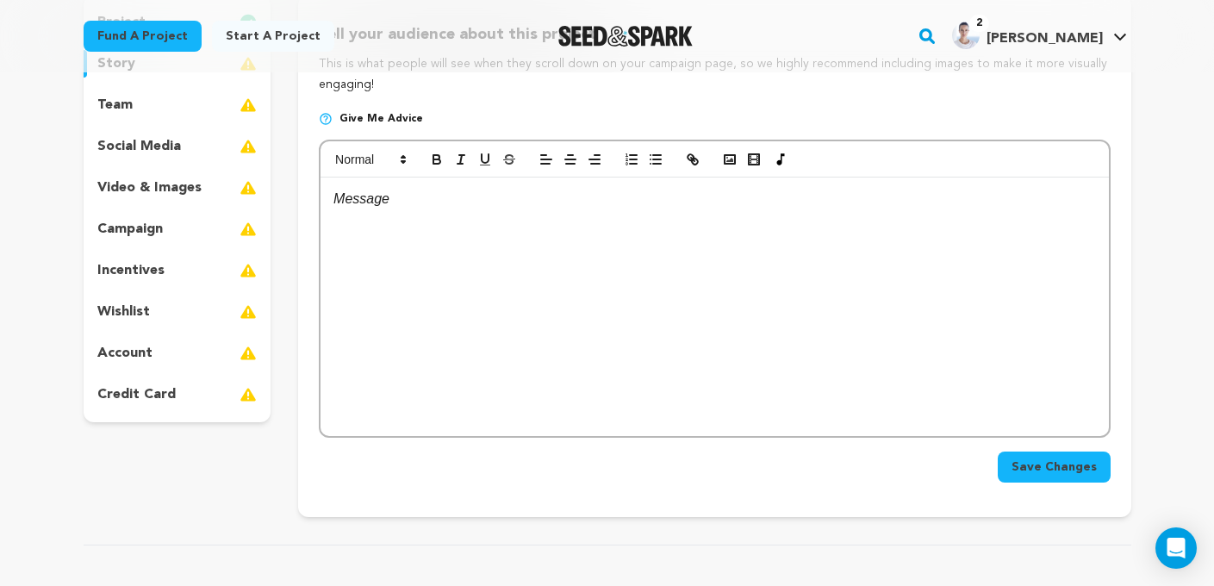
scroll to position [233, 0]
click at [471, 269] on div at bounding box center [713, 306] width 787 height 258
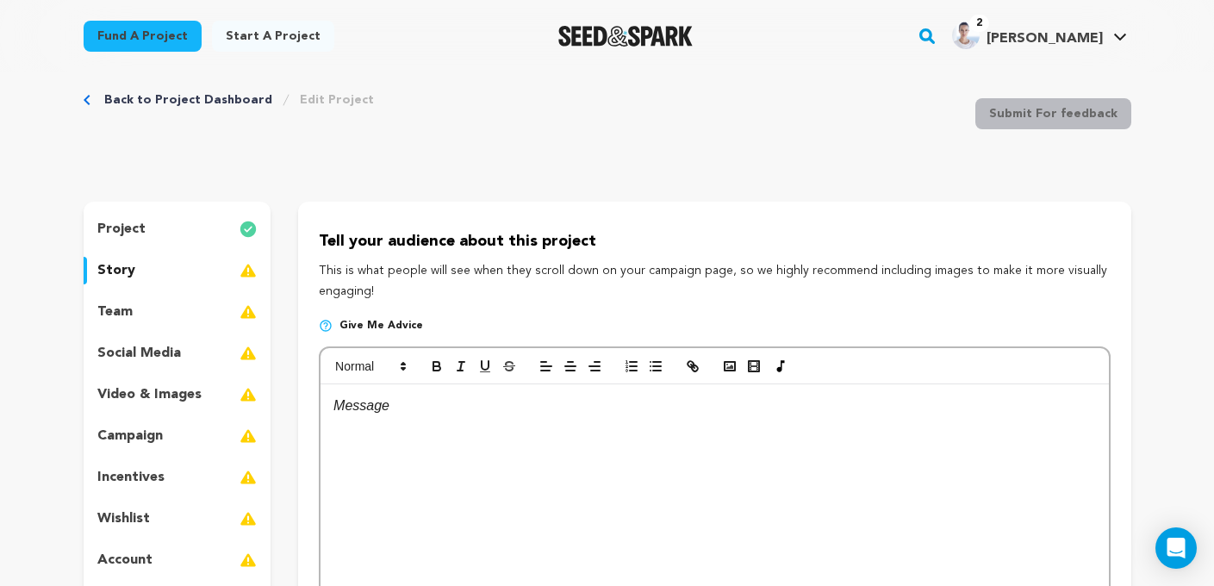
scroll to position [155, 0]
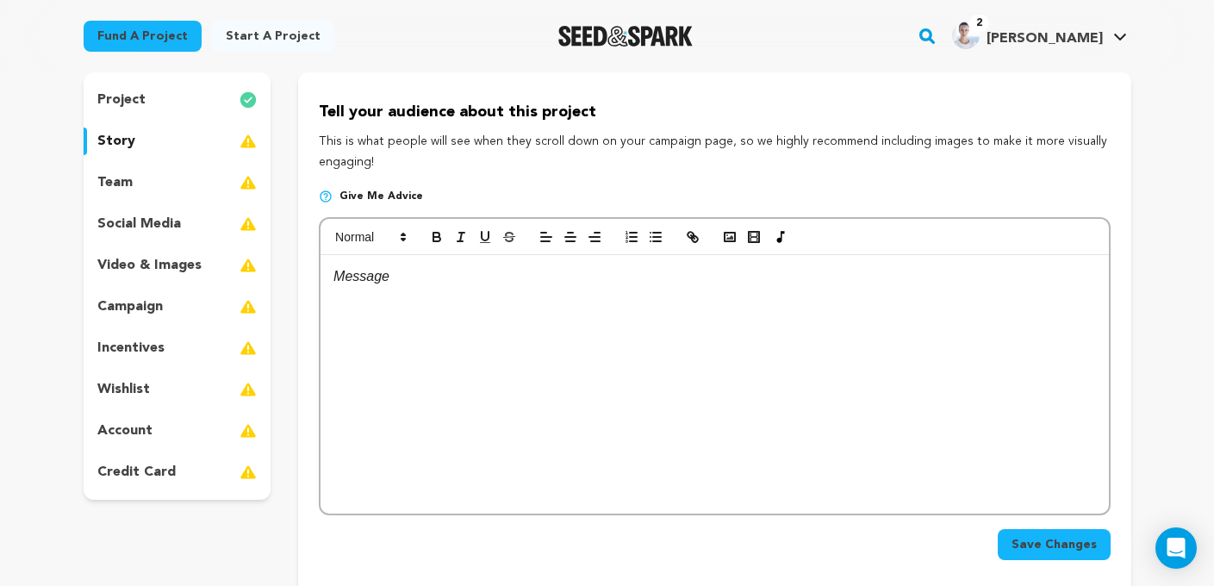
click at [451, 307] on div at bounding box center [713, 384] width 787 height 258
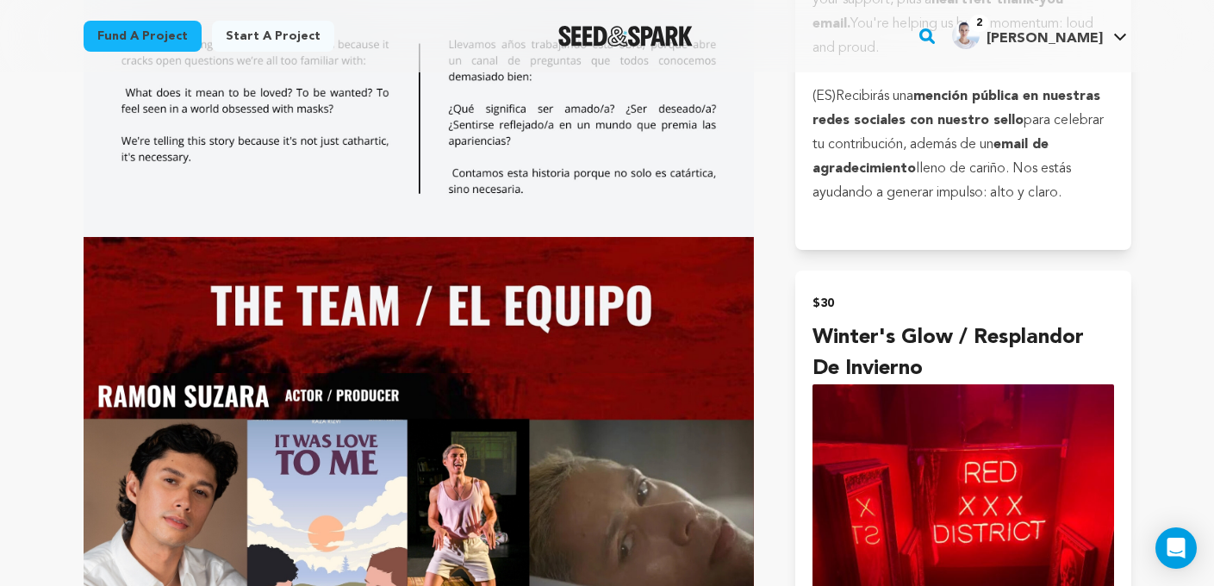
scroll to position [2258, 0]
